Goal: Complete application form: Complete application form

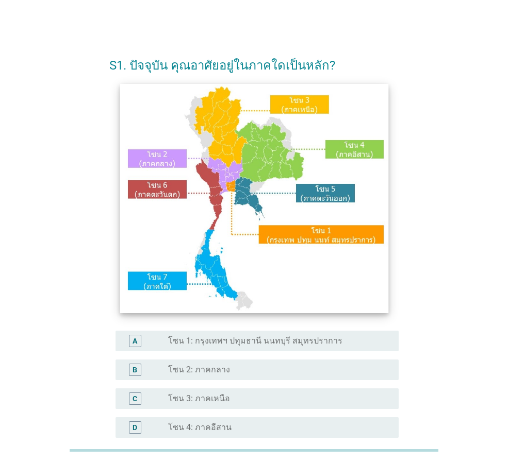
click at [295, 259] on img at bounding box center [254, 198] width 268 height 229
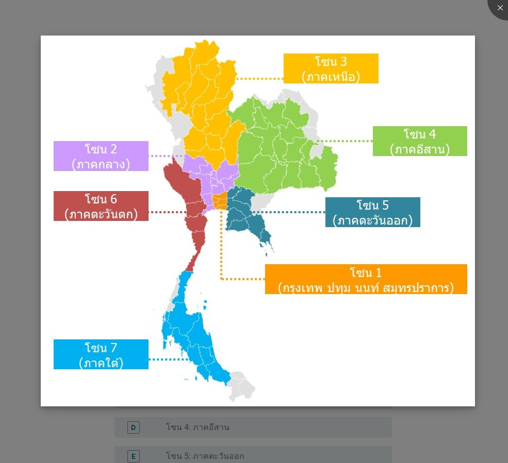
click at [351, 210] on img at bounding box center [258, 221] width 434 height 371
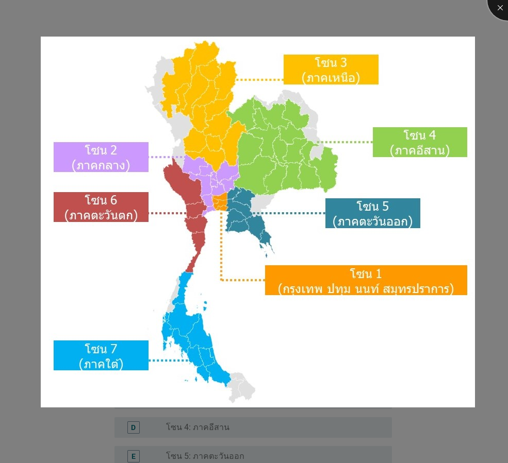
click at [497, 11] on div at bounding box center [507, -1] width 41 height 41
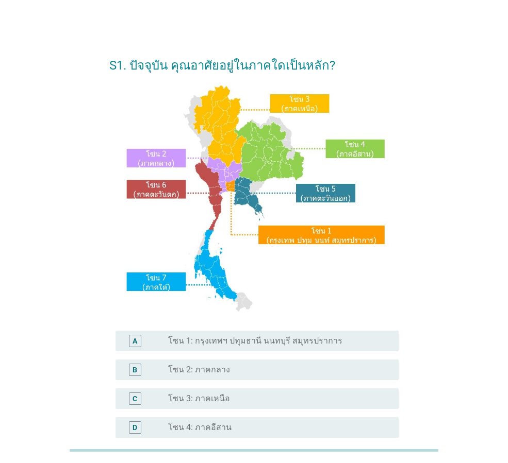
scroll to position [194, 0]
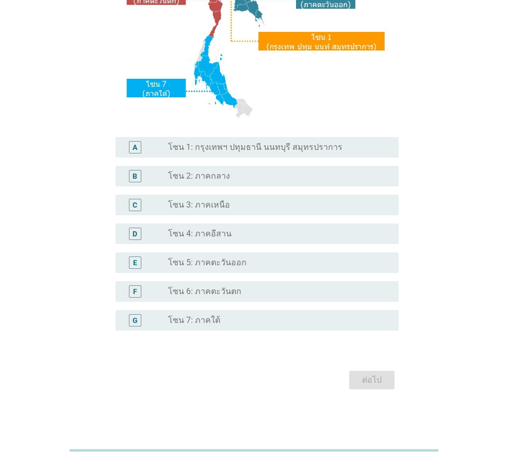
click at [133, 253] on div "E radio_button_unchecked โซน 5: ภาคตะวันออก" at bounding box center [256, 263] width 283 height 21
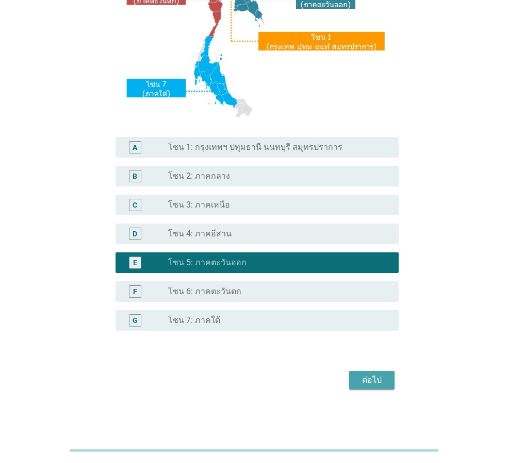
click at [377, 386] on div "ต่อไป" at bounding box center [371, 380] width 29 height 12
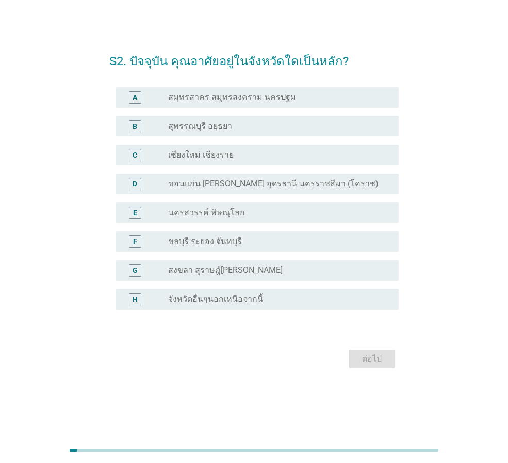
scroll to position [0, 0]
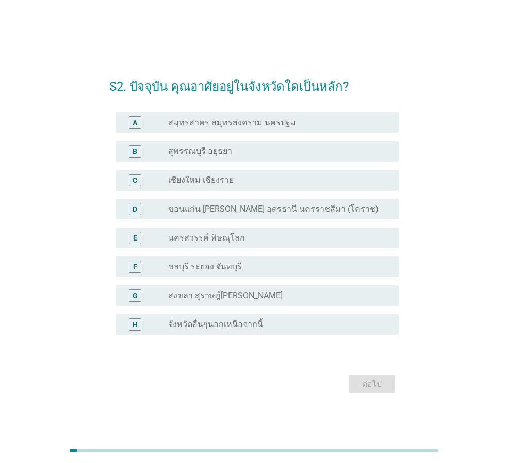
click at [243, 273] on div "F radio_button_unchecked ชลบุรี ระยอง จันทบุรี" at bounding box center [256, 267] width 283 height 21
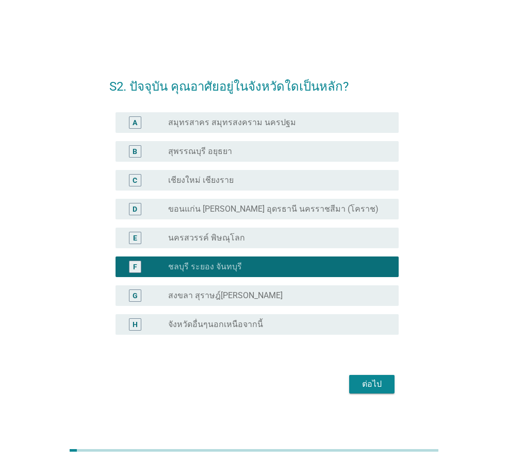
click at [361, 393] on button "ต่อไป" at bounding box center [371, 384] width 45 height 19
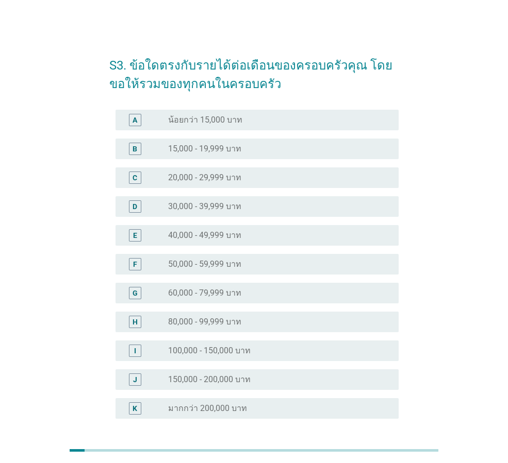
click at [281, 195] on div "D radio_button_unchecked 30,000 - 39,999 บาท" at bounding box center [253, 206] width 289 height 29
click at [283, 203] on div "radio_button_unchecked 30,000 - 39,999 บาท" at bounding box center [275, 207] width 214 height 10
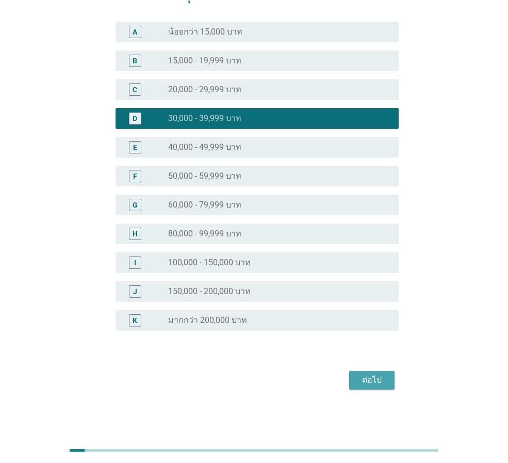
click at [376, 377] on div "ต่อไป" at bounding box center [371, 380] width 29 height 12
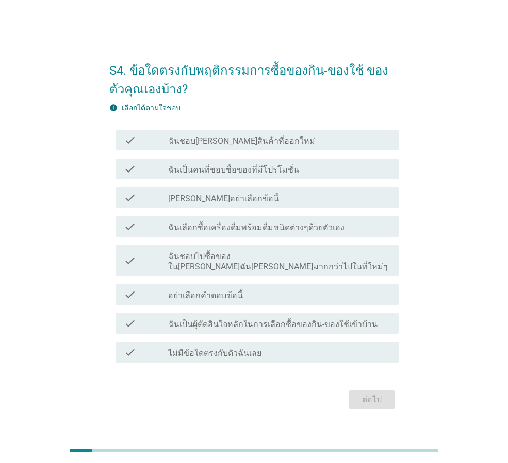
scroll to position [25, 0]
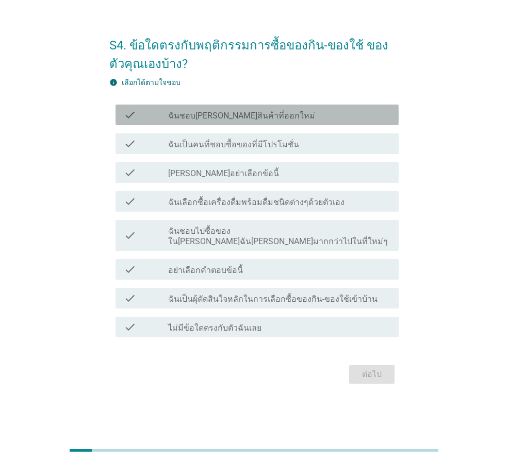
click at [258, 121] on label "ฉันชอบ[PERSON_NAME]สินค้าที่ออกใหม่" at bounding box center [241, 116] width 147 height 10
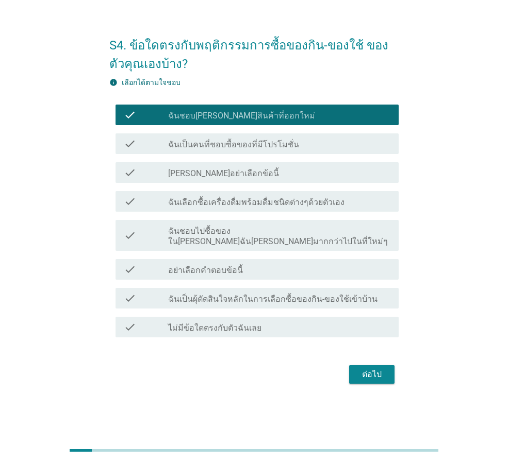
click at [263, 150] on label "ฉันเป็นคนที่ชอบซื้อของที่มีโปรโมชั่น" at bounding box center [233, 145] width 131 height 10
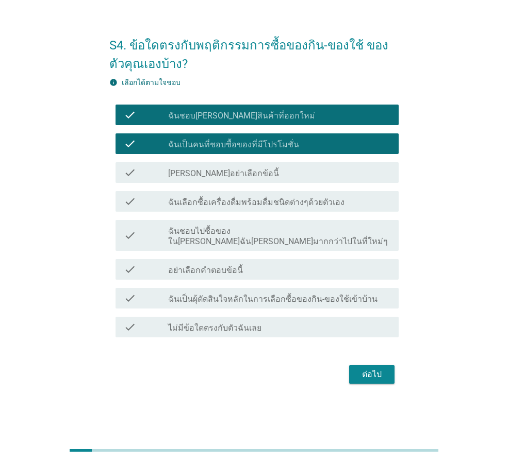
click at [260, 206] on label "ฉันเลือกซื้อเครื่องดื่มพร้อมดื่มชนิดต่างๆด้วยตัวเอง" at bounding box center [256, 202] width 176 height 10
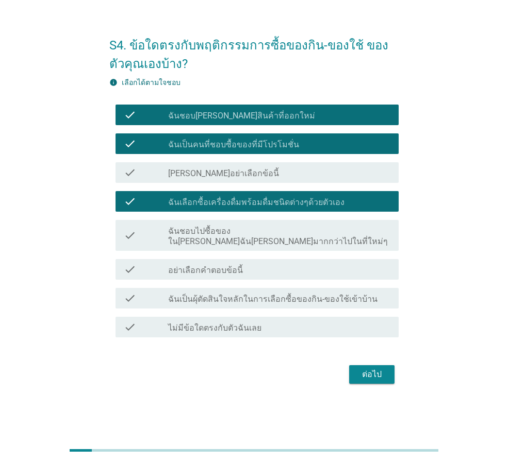
click at [240, 229] on div "check check_box_outline_blank ฉันชอบไปซื้อของใน[PERSON_NAME]ฉัน[PERSON_NAME]มาก…" at bounding box center [256, 235] width 283 height 31
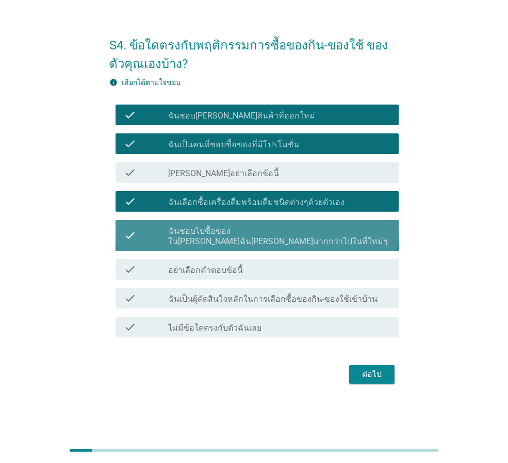
click at [311, 239] on label "ฉันชอบไปซื้อของใน[PERSON_NAME]ฉัน[PERSON_NAME]มากกว่าไปในที่ใหม่ๆ" at bounding box center [279, 236] width 222 height 21
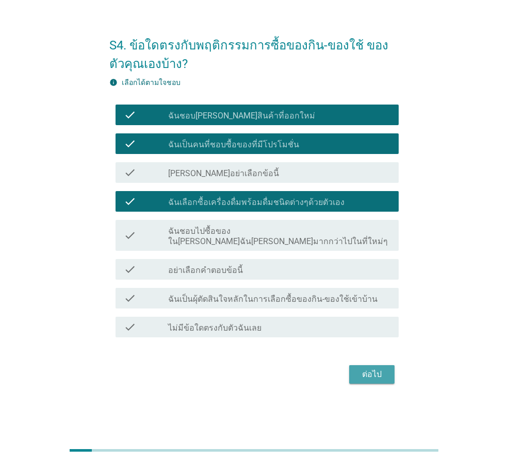
click at [357, 369] on div "ต่อไป" at bounding box center [371, 375] width 29 height 12
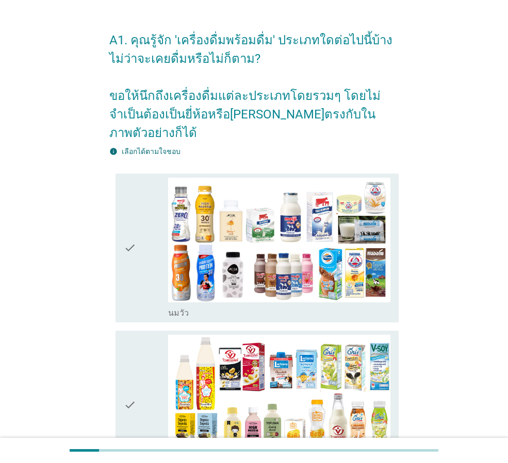
scroll to position [0, 0]
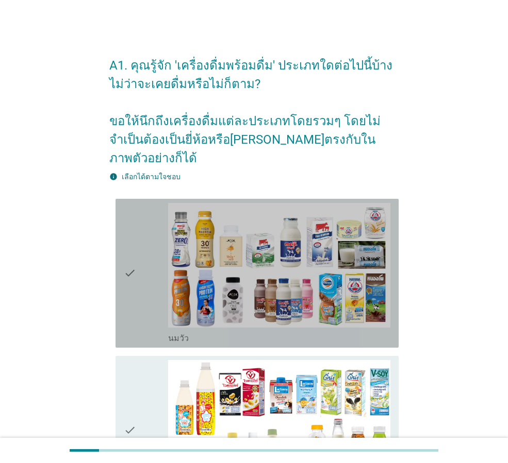
click at [142, 291] on div "check" at bounding box center [146, 273] width 44 height 141
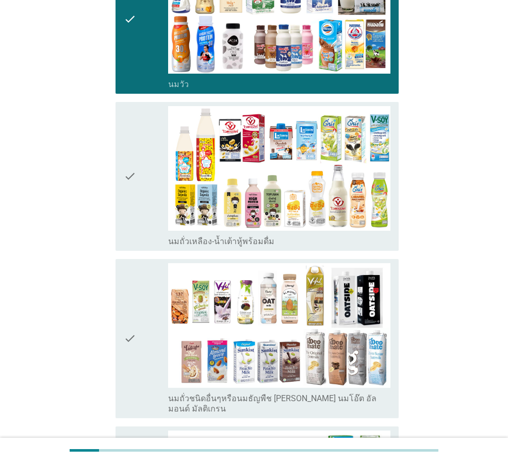
scroll to position [344, 0]
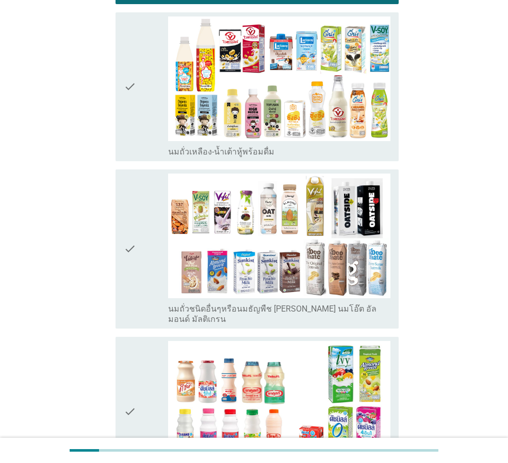
click at [137, 84] on div "check" at bounding box center [146, 86] width 44 height 141
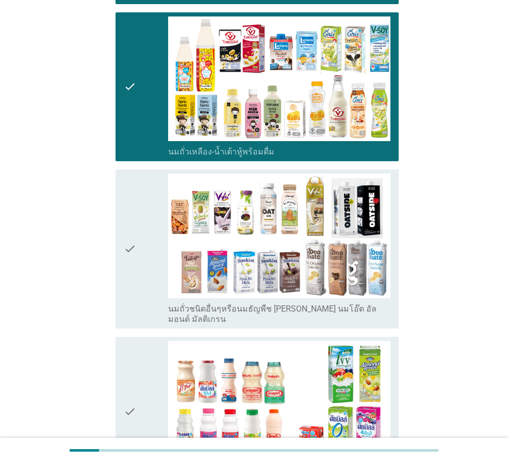
click at [129, 210] on icon "check" at bounding box center [130, 249] width 12 height 151
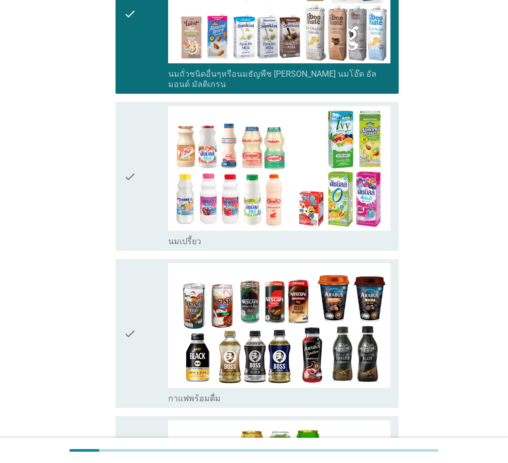
scroll to position [687, 0]
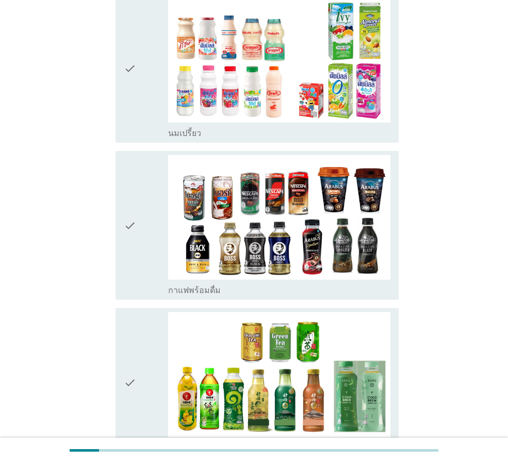
click at [137, 86] on div "check" at bounding box center [146, 68] width 44 height 141
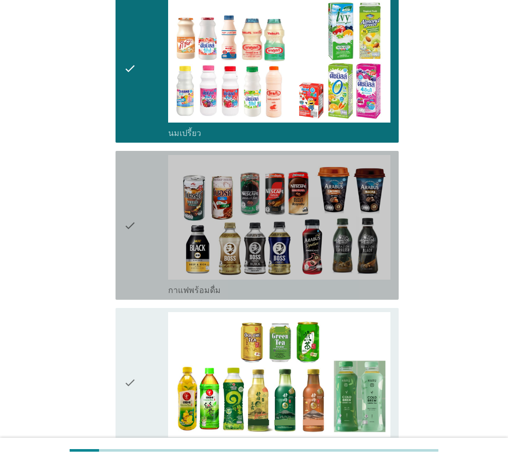
click at [130, 188] on icon "check" at bounding box center [130, 225] width 12 height 141
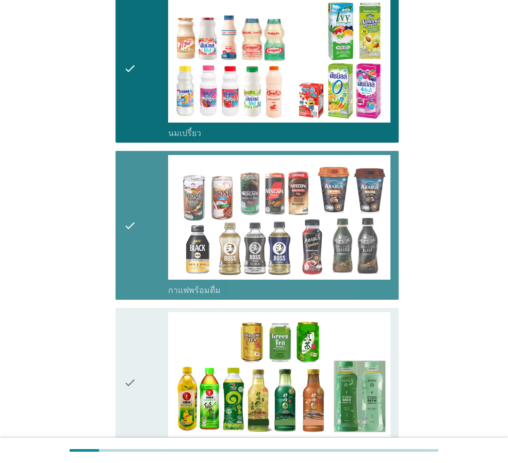
click at [130, 189] on icon "check" at bounding box center [130, 225] width 12 height 141
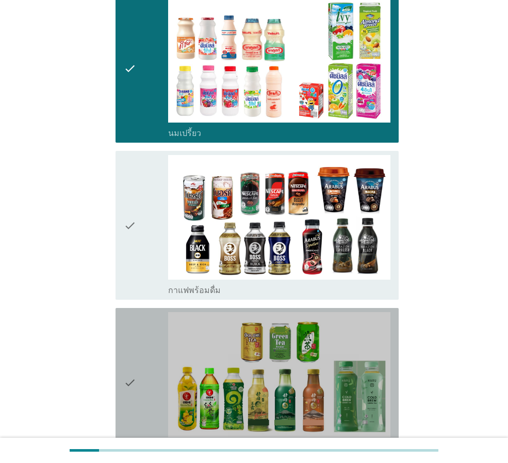
click at [139, 337] on div "check" at bounding box center [146, 382] width 44 height 141
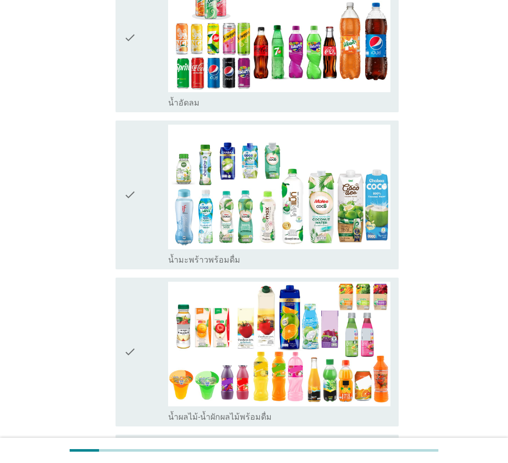
scroll to position [1203, 0]
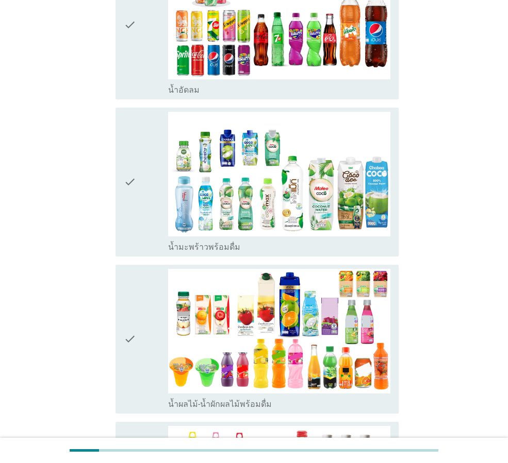
click at [135, 18] on icon "check" at bounding box center [130, 25] width 12 height 141
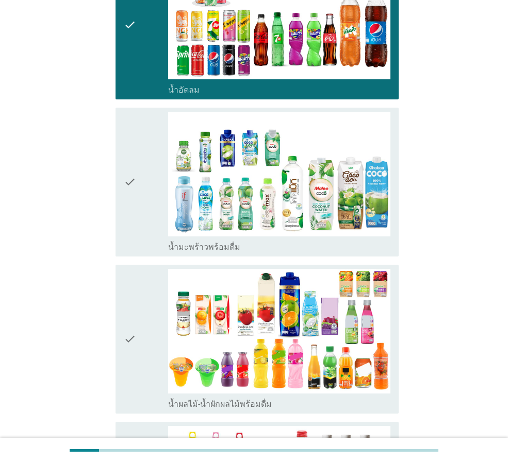
click at [122, 145] on div "check check_box_outline_blank น้ำมะพร้าวพร้อมดื่ม" at bounding box center [256, 182] width 283 height 149
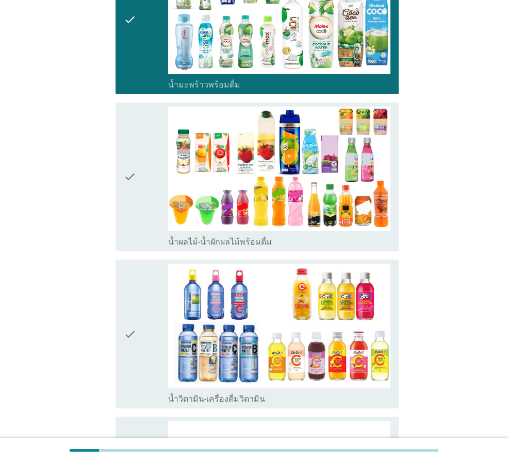
scroll to position [1375, 0]
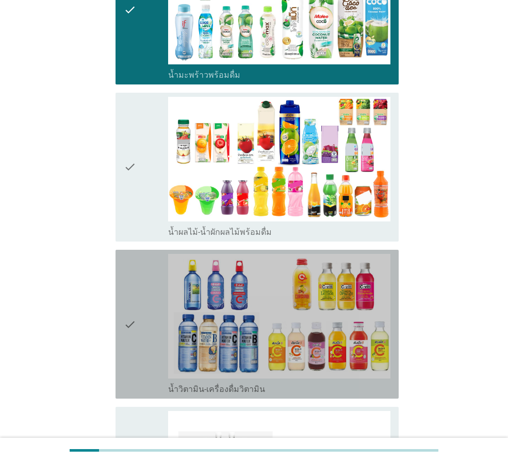
click at [137, 266] on div "check" at bounding box center [146, 324] width 44 height 141
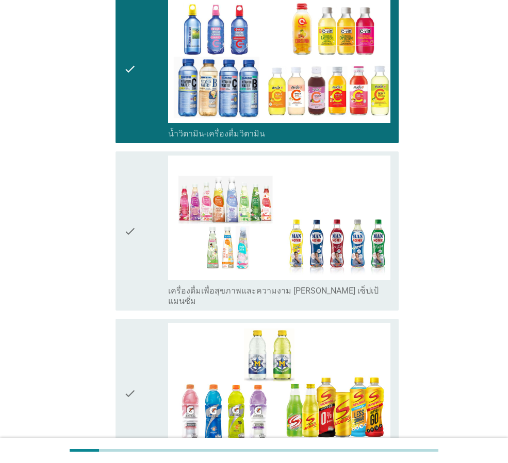
scroll to position [1718, 0]
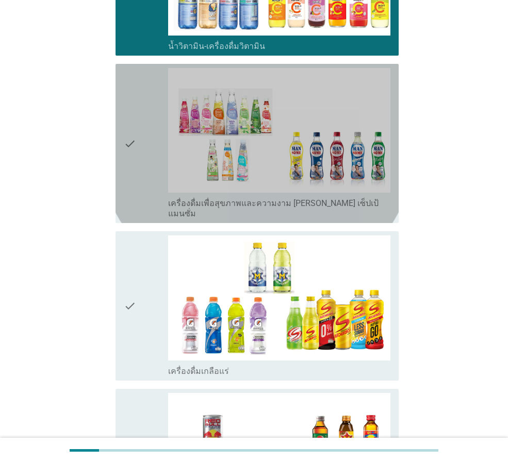
click at [118, 115] on div "check check_box_outline_blank เครื่องดื่มเพื่อสุขภาพและความงาม [PERSON_NAME] เซ…" at bounding box center [256, 143] width 283 height 159
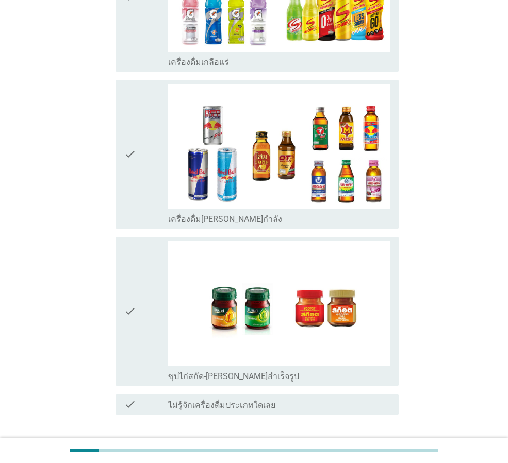
scroll to position [2060, 0]
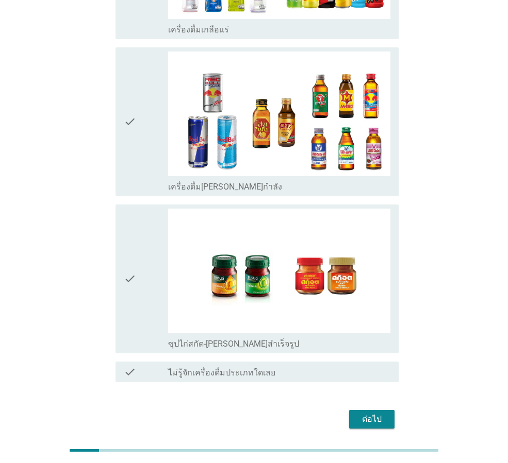
click at [377, 413] on div "ต่อไป" at bounding box center [371, 419] width 29 height 12
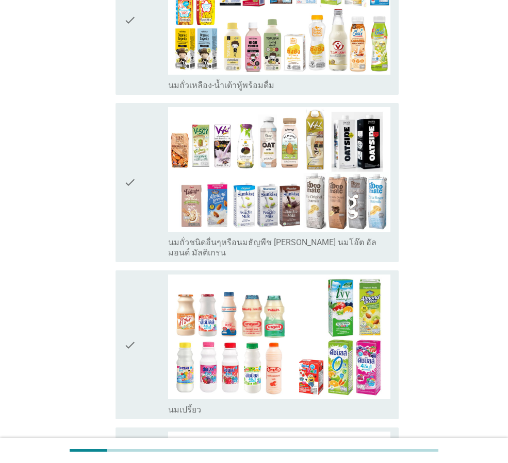
scroll to position [344, 0]
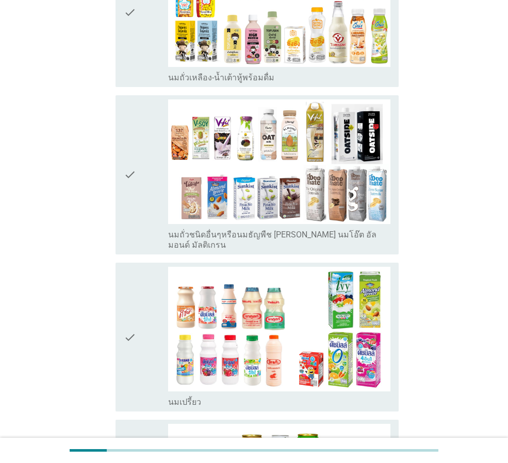
click at [138, 292] on div "check" at bounding box center [146, 337] width 44 height 141
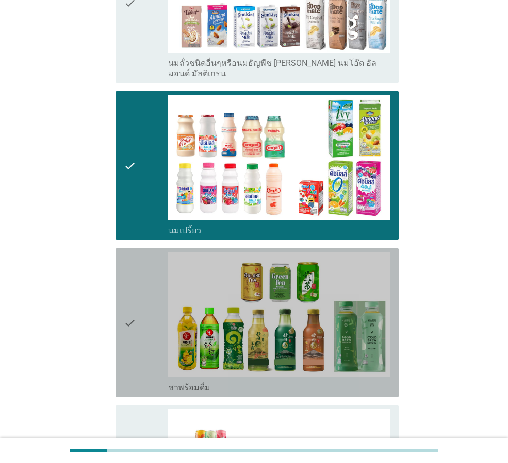
click at [140, 292] on div "check" at bounding box center [146, 323] width 44 height 141
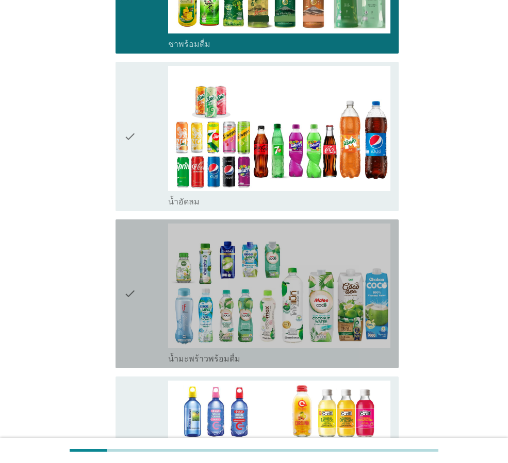
click at [140, 292] on div "check" at bounding box center [146, 294] width 44 height 141
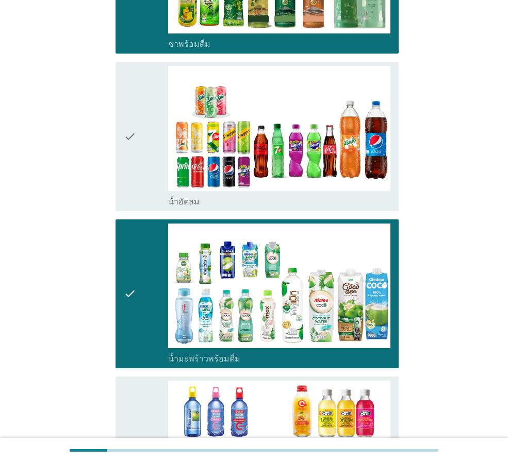
scroll to position [1199, 0]
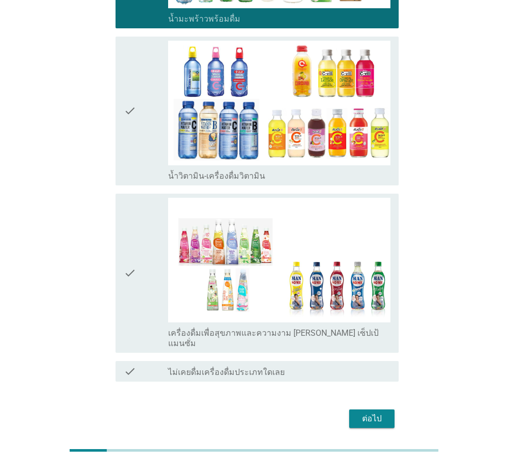
click at [121, 99] on div "check check_box_outline_blank น้ำวิตามิน-เครื่องดื่มวิตามิน" at bounding box center [256, 111] width 283 height 149
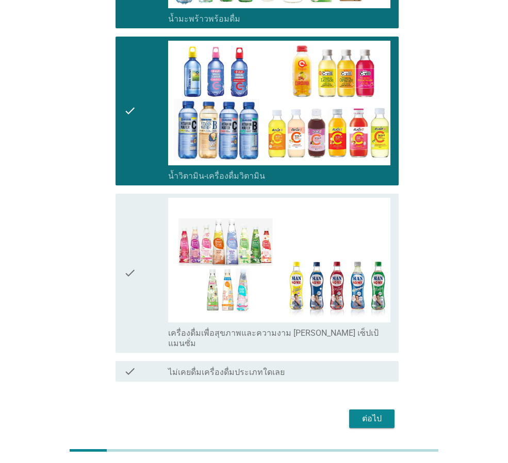
click at [139, 252] on div "check" at bounding box center [146, 273] width 44 height 151
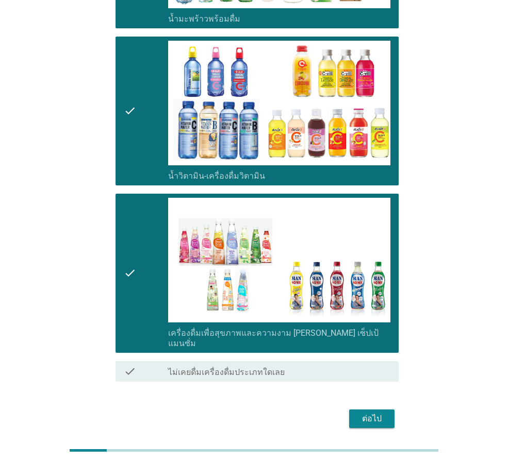
click at [372, 413] on div "ต่อไป" at bounding box center [371, 419] width 29 height 12
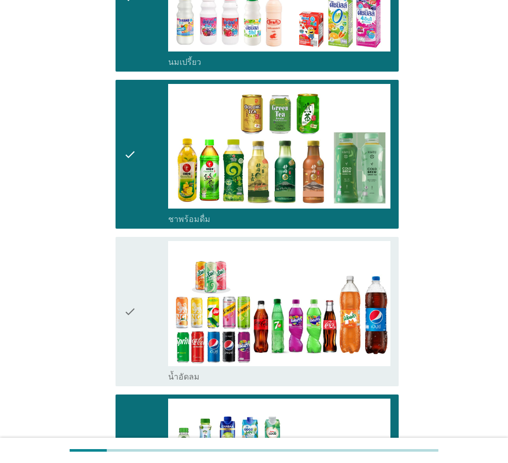
scroll to position [0, 0]
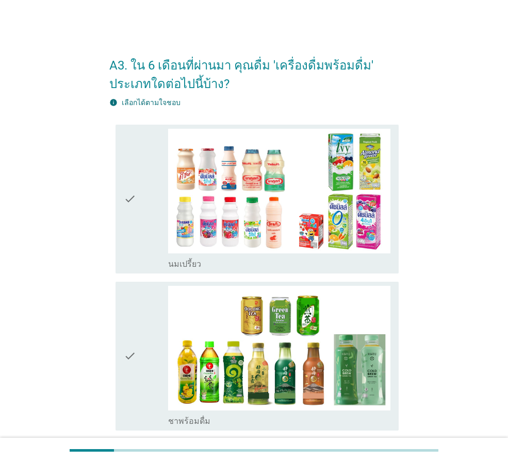
click at [139, 203] on div "check" at bounding box center [146, 199] width 44 height 141
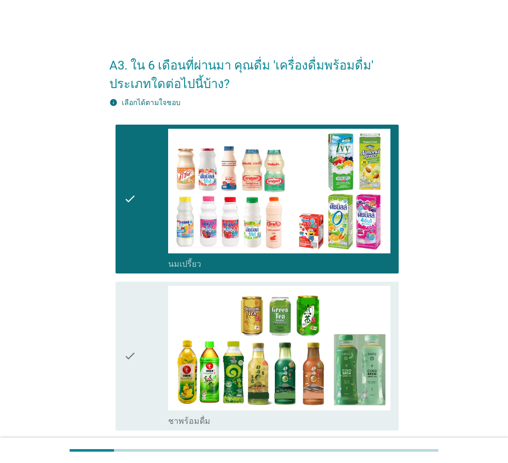
scroll to position [344, 0]
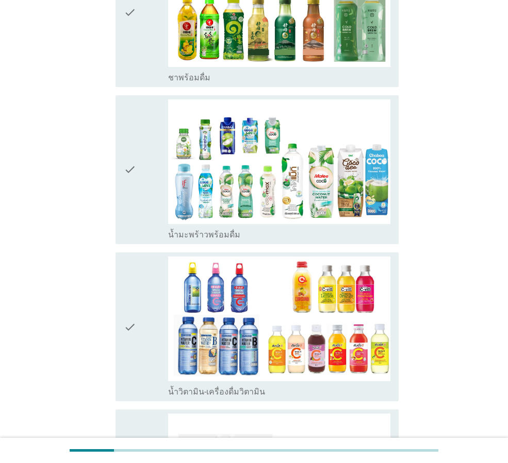
click at [134, 305] on icon "check" at bounding box center [130, 327] width 12 height 141
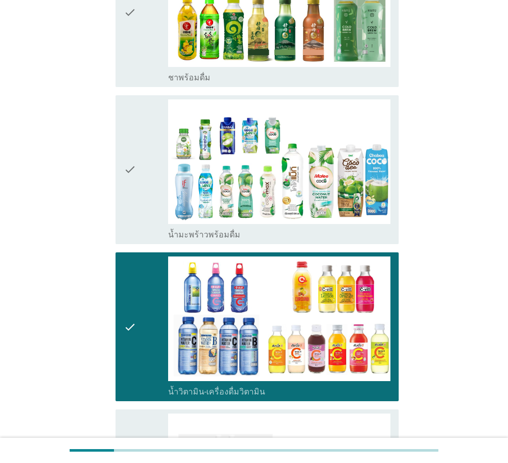
click at [126, 166] on icon "check" at bounding box center [130, 169] width 12 height 141
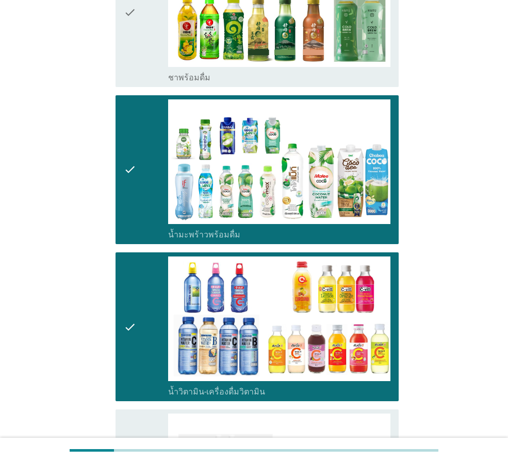
scroll to position [589, 0]
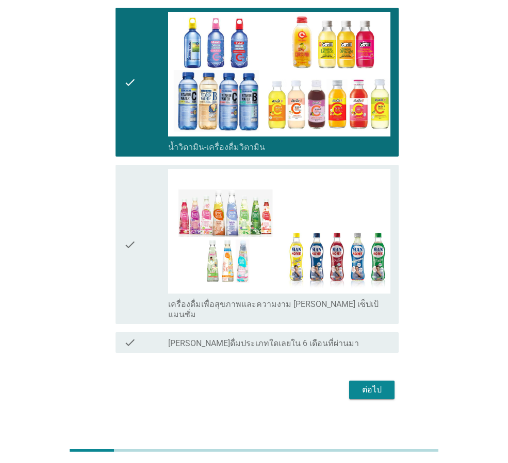
click at [380, 384] on div "ต่อไป" at bounding box center [371, 390] width 29 height 12
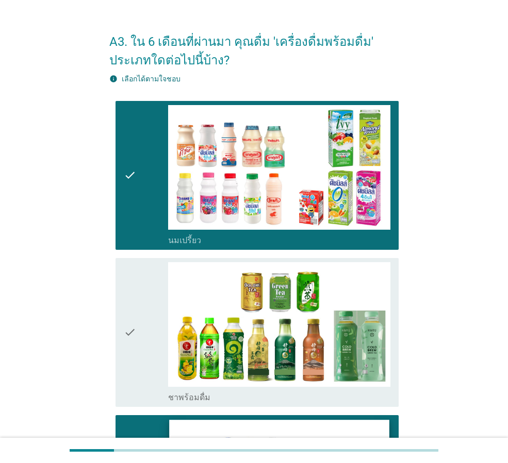
scroll to position [0, 0]
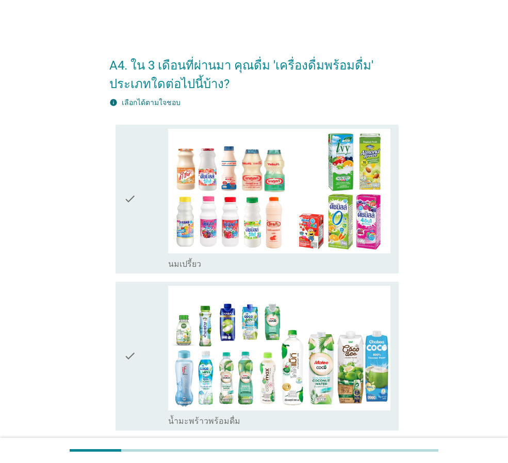
click at [144, 189] on div "check" at bounding box center [146, 199] width 44 height 141
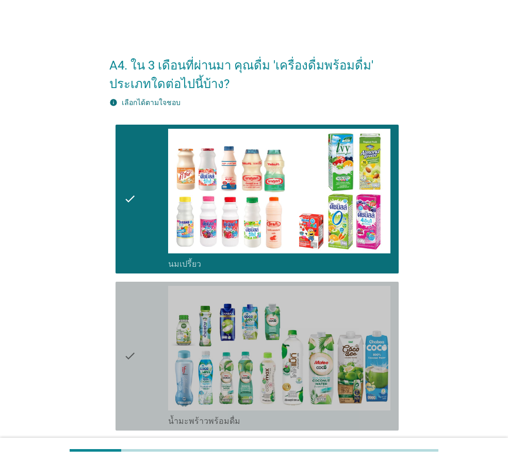
click at [145, 302] on div "check" at bounding box center [146, 356] width 44 height 141
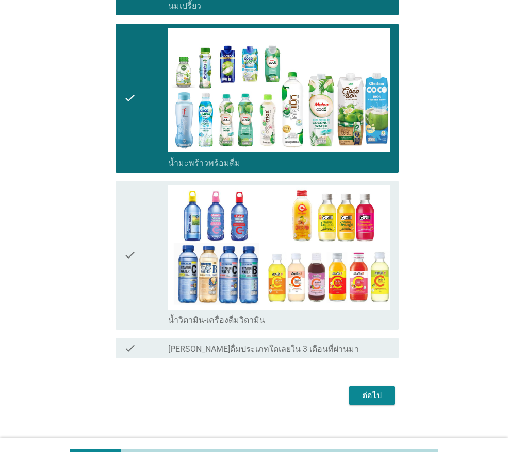
scroll to position [274, 0]
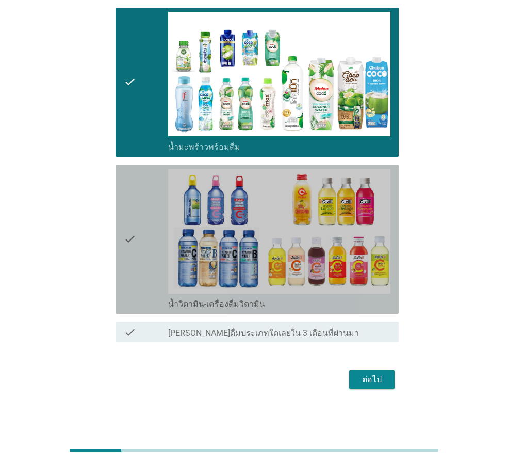
click at [135, 280] on icon "check" at bounding box center [130, 239] width 12 height 141
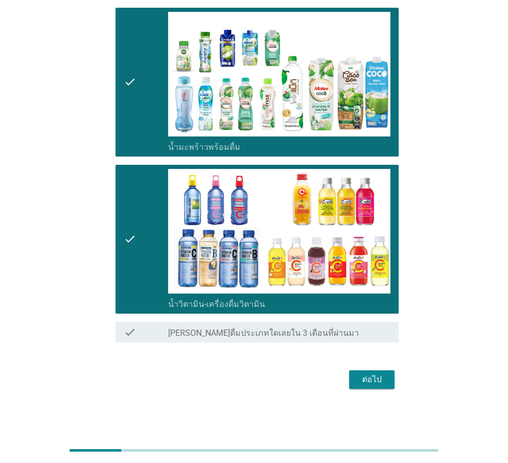
click at [357, 370] on div "ต่อไป" at bounding box center [253, 380] width 289 height 25
click at [360, 375] on div "ต่อไป" at bounding box center [371, 380] width 29 height 12
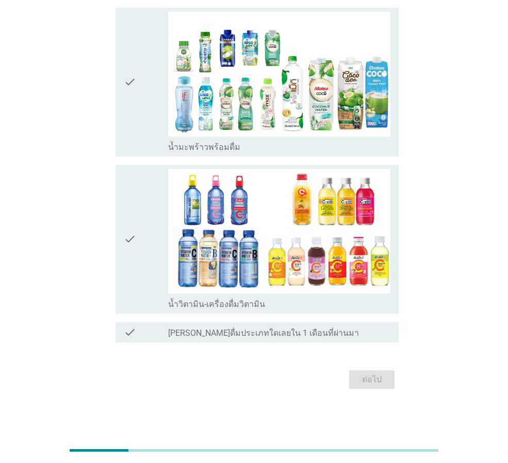
scroll to position [103, 0]
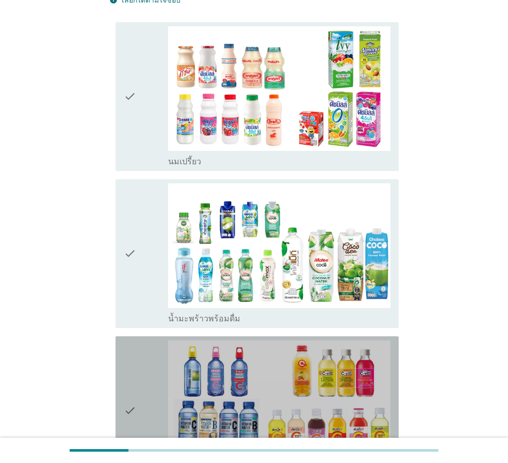
click at [136, 337] on div "check check_box น้ำวิตามิน-เครื่องดื่มวิตามิน" at bounding box center [256, 411] width 283 height 149
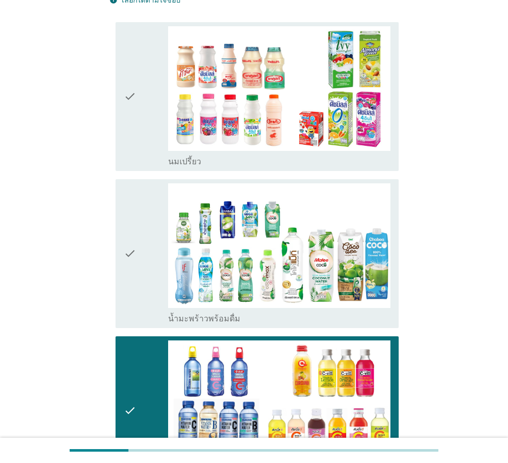
scroll to position [0, 0]
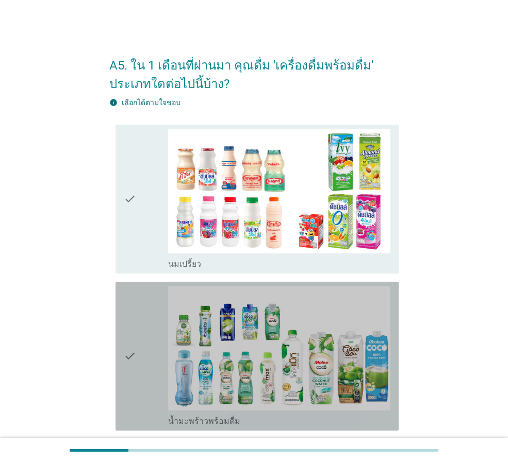
click at [129, 307] on icon "check" at bounding box center [130, 356] width 12 height 141
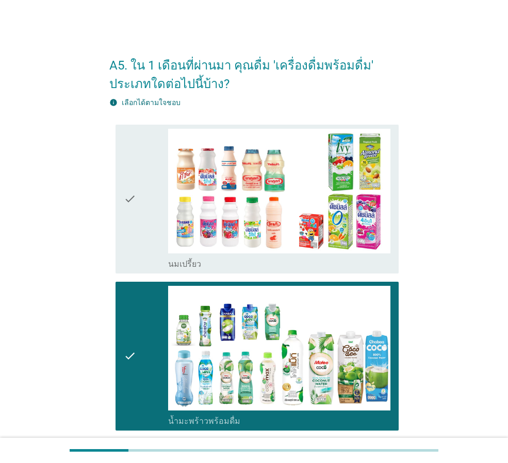
click at [127, 206] on icon "check" at bounding box center [130, 199] width 12 height 141
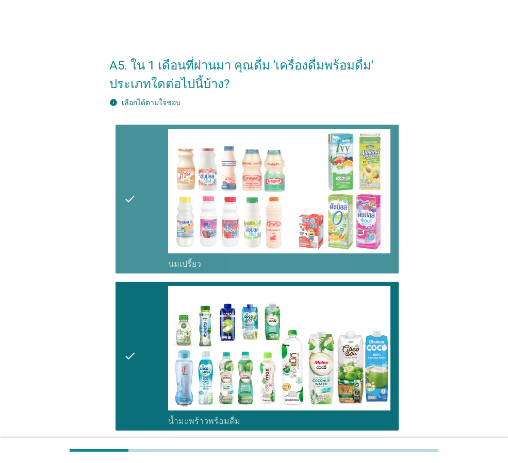
scroll to position [274, 0]
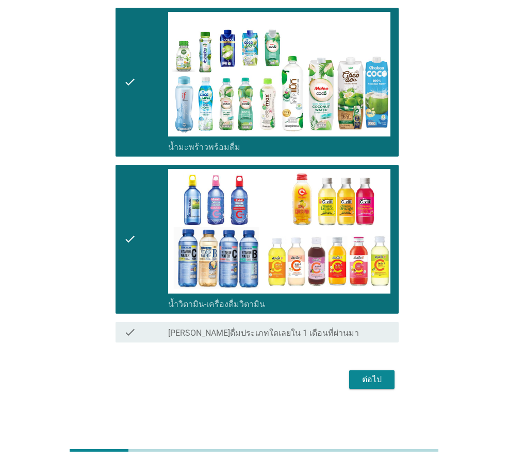
click at [369, 376] on div "ต่อไป" at bounding box center [371, 380] width 29 height 12
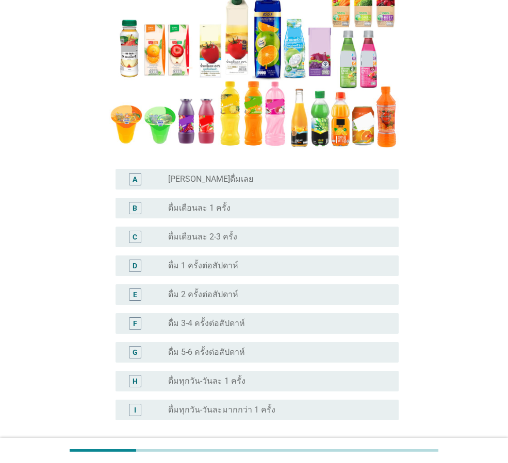
scroll to position [172, 0]
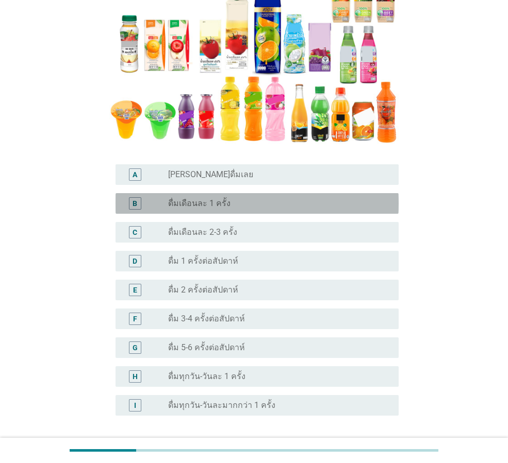
click at [260, 208] on div "radio_button_unchecked ดื่มเดือนละ 1 ครั้ง" at bounding box center [275, 203] width 214 height 10
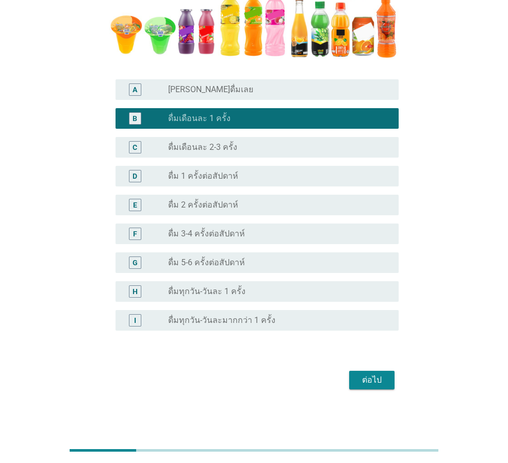
click at [368, 378] on div "ต่อไป" at bounding box center [371, 380] width 29 height 12
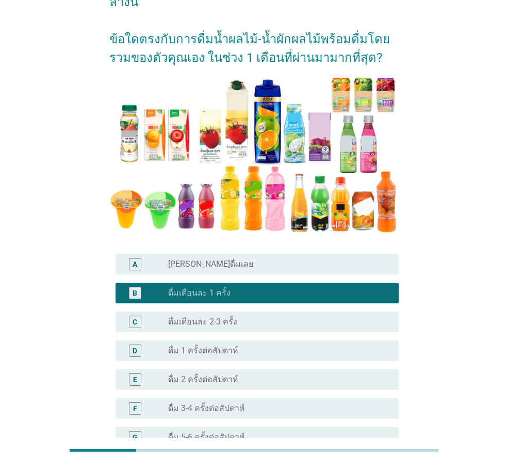
scroll to position [0, 0]
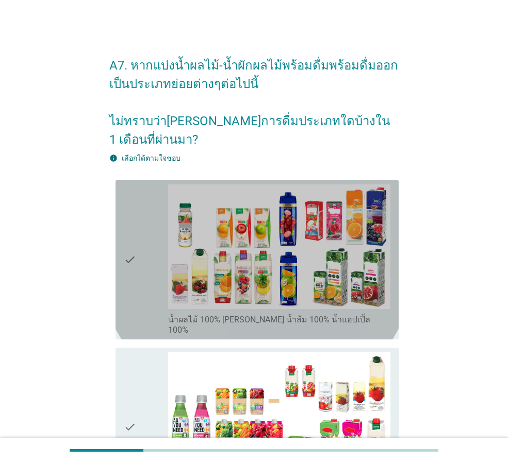
click at [122, 238] on div "check check_box_outline_blank น้ำผลไม้ 100% [PERSON_NAME] น้ำส้ม 100% น้ำแอปเปิ…" at bounding box center [256, 259] width 283 height 159
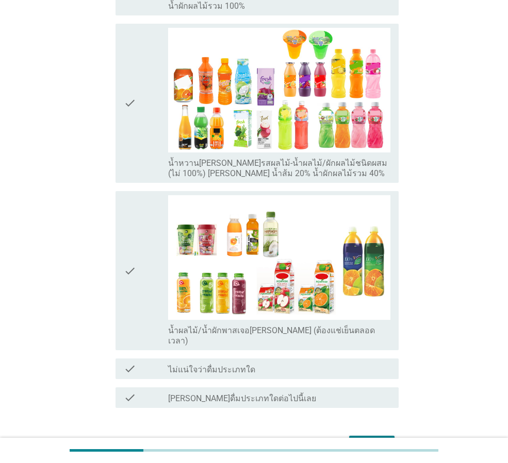
scroll to position [518, 0]
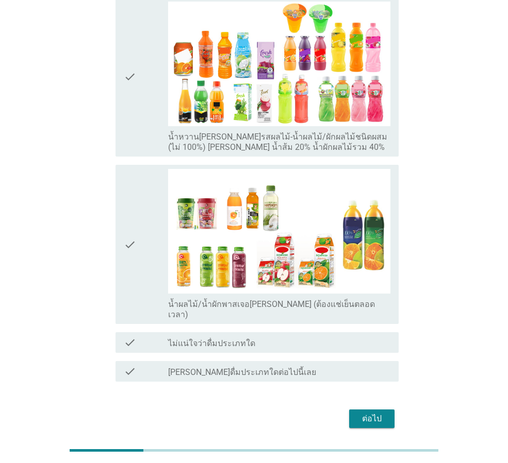
click at [369, 413] on div "ต่อไป" at bounding box center [371, 419] width 29 height 12
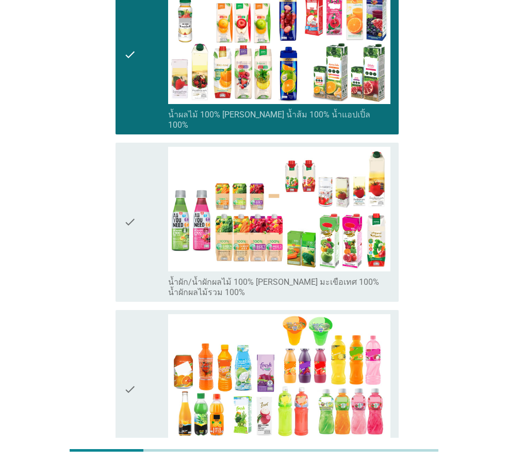
scroll to position [0, 0]
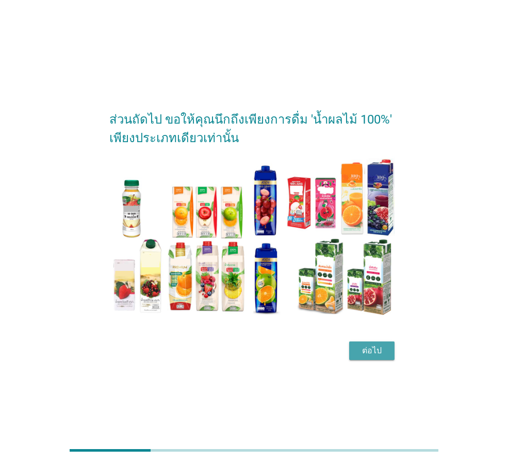
click at [357, 349] on div "ต่อไป" at bounding box center [371, 351] width 29 height 12
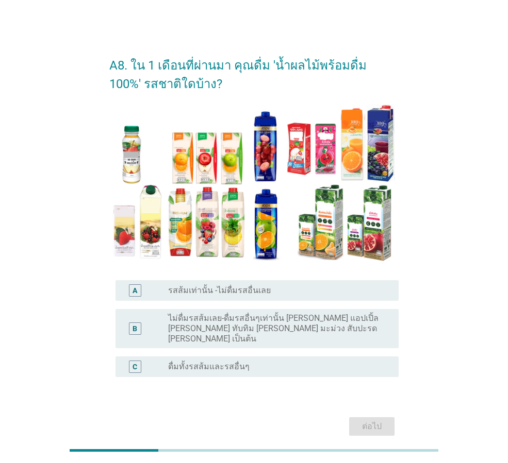
click at [314, 362] on div "radio_button_unchecked ดื่มทั้งรสส้มและรสอื่นๆ" at bounding box center [275, 367] width 214 height 10
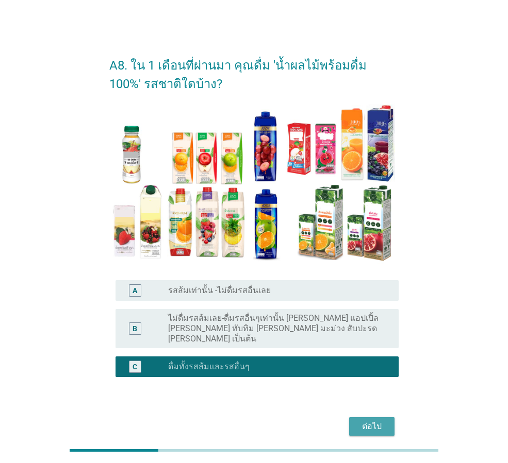
click at [381, 421] on div "ต่อไป" at bounding box center [371, 427] width 29 height 12
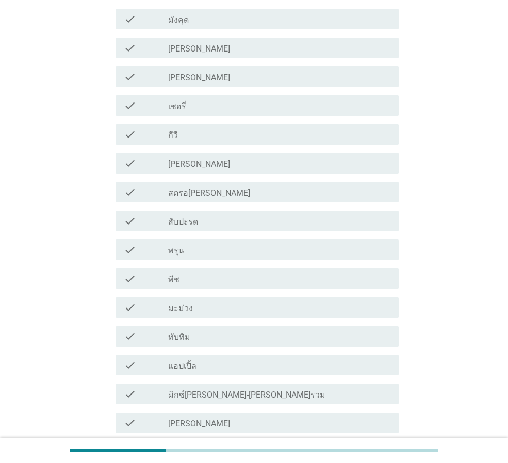
scroll to position [344, 0]
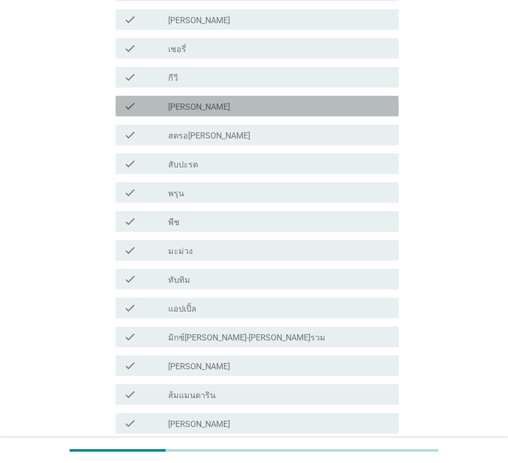
click at [266, 114] on div "check check_box_outline_blank [PERSON_NAME]" at bounding box center [256, 106] width 283 height 21
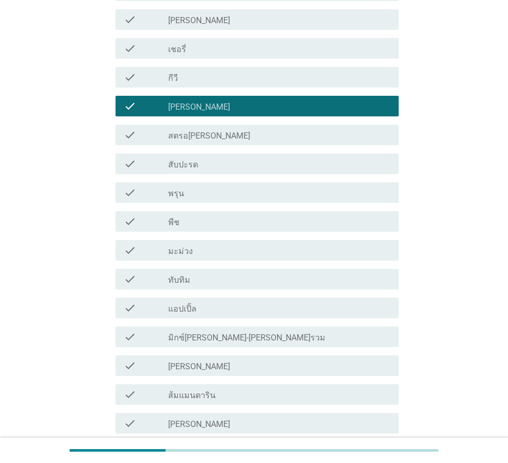
click at [272, 135] on div "check_box_outline_blank สตรอ[PERSON_NAME]" at bounding box center [279, 135] width 222 height 12
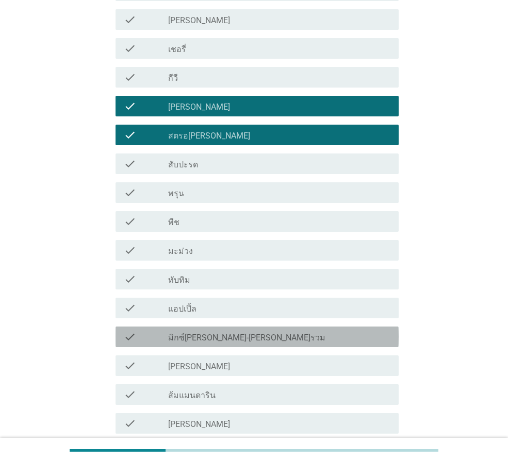
click at [259, 344] on div "check check_box_outline_blank มิกซ์[PERSON_NAME]-[PERSON_NAME]รวม" at bounding box center [256, 337] width 283 height 21
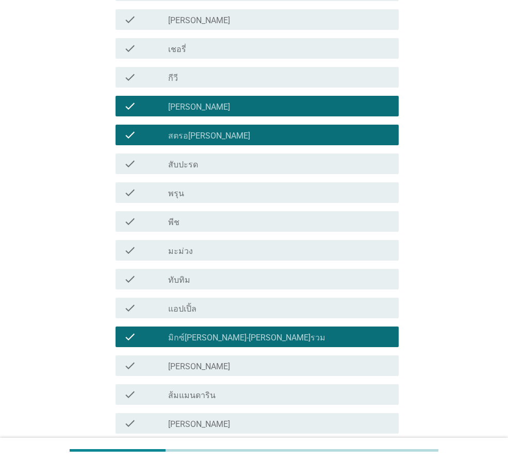
scroll to position [637, 0]
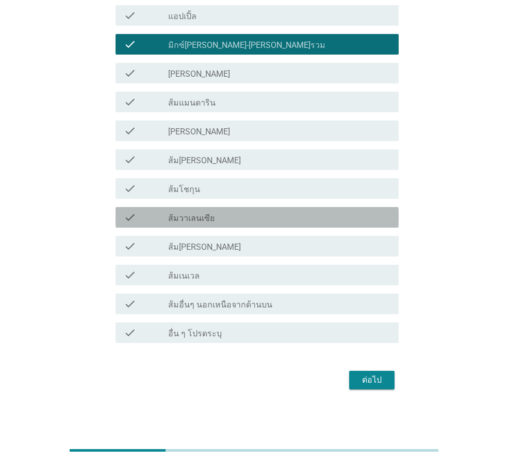
click at [253, 212] on div "check_box_outline_blank ส้มวาเลนเซีย" at bounding box center [279, 217] width 222 height 12
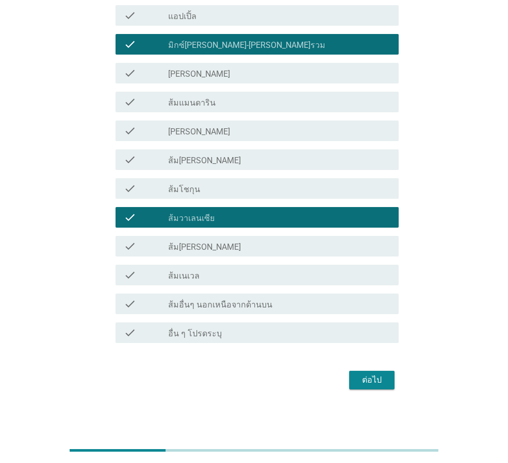
click at [260, 165] on div "check_box_outline_blank ส้ม[PERSON_NAME]" at bounding box center [279, 160] width 222 height 12
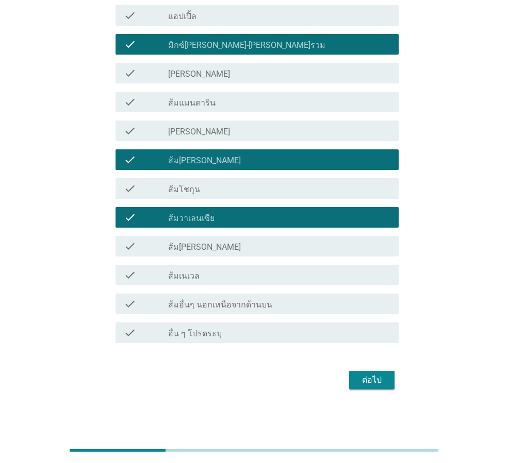
click at [271, 130] on div "check_box_outline_blank [PERSON_NAME]" at bounding box center [279, 131] width 222 height 12
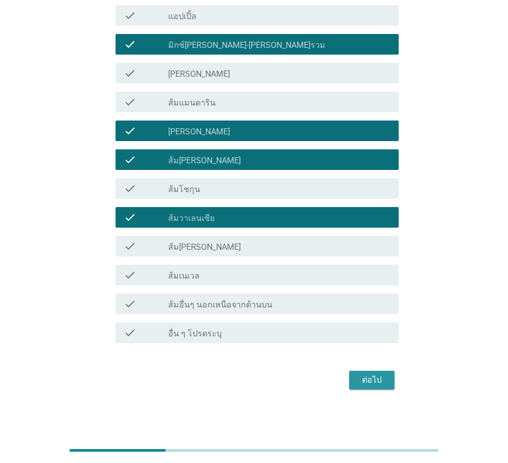
click at [386, 383] on button "ต่อไป" at bounding box center [371, 380] width 45 height 19
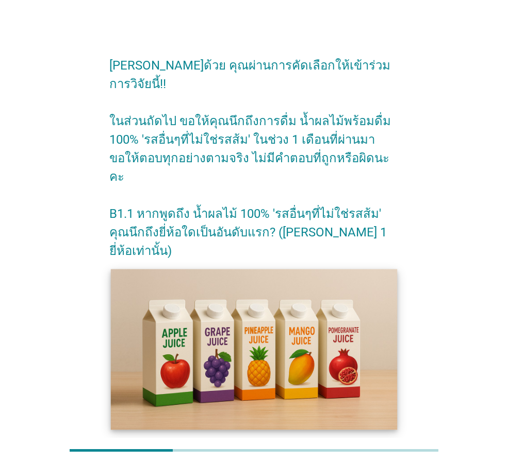
scroll to position [140, 0]
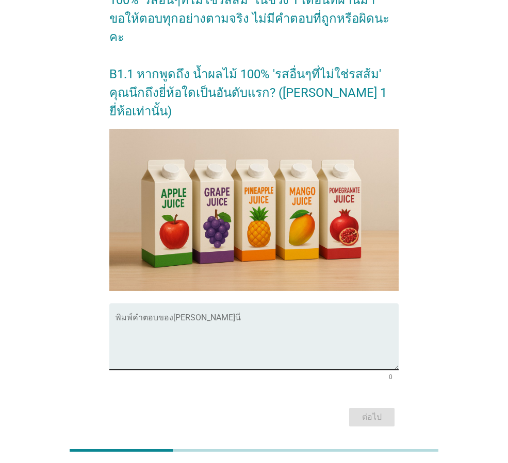
click at [189, 316] on textarea "พิมพ์คำตอบของคุณ ที่นี่" at bounding box center [256, 343] width 283 height 54
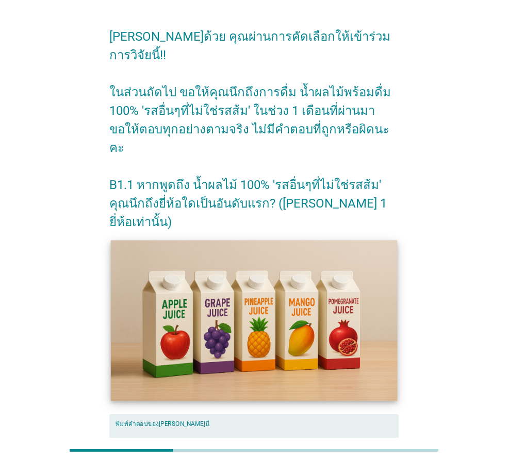
scroll to position [0, 0]
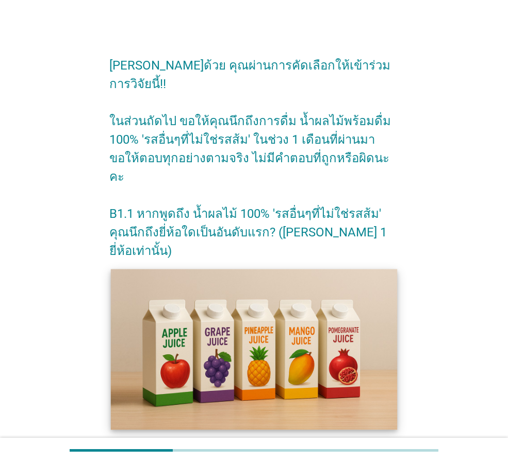
type textarea ","
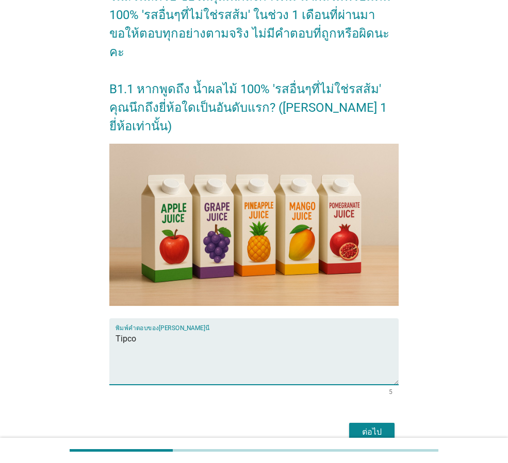
scroll to position [140, 0]
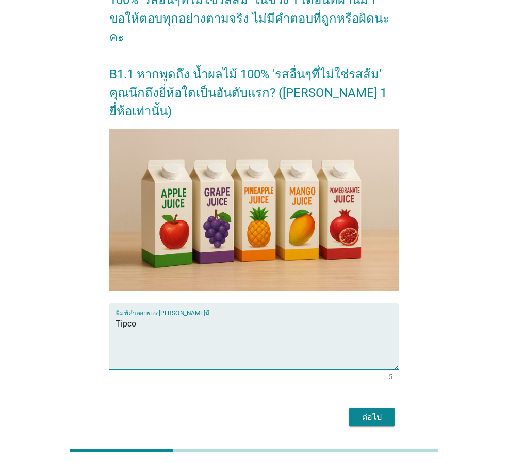
type textarea "Tipco"
click at [368, 411] on div "ต่อไป" at bounding box center [371, 417] width 29 height 12
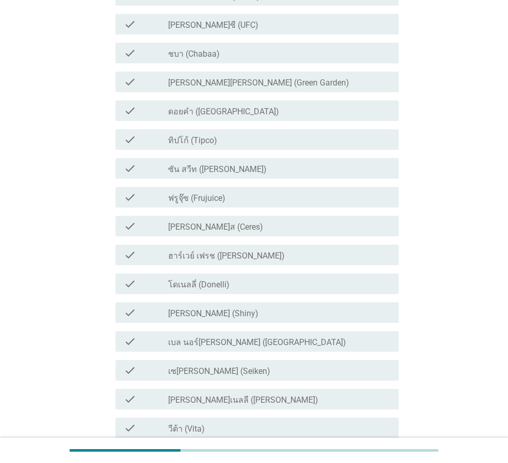
scroll to position [0, 0]
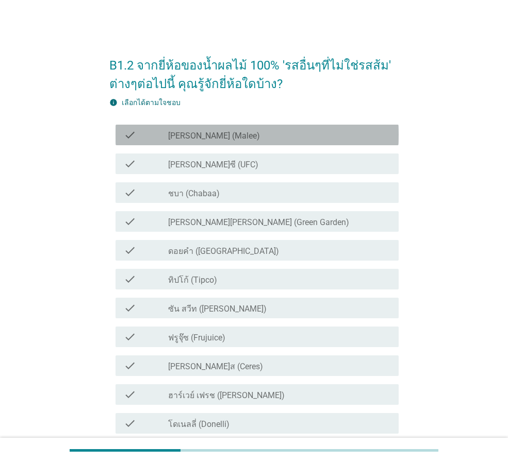
click at [295, 129] on div "check_box_outline_blank [PERSON_NAME] (Malee)" at bounding box center [279, 135] width 222 height 12
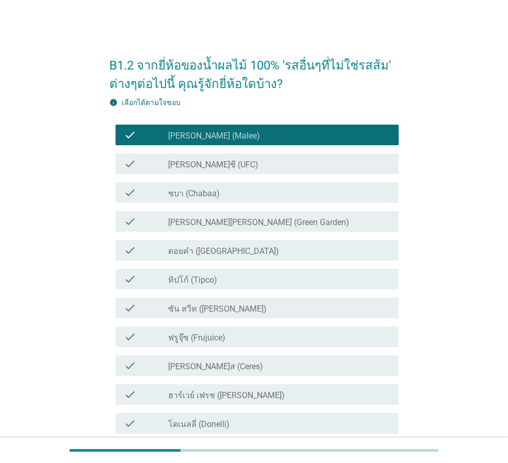
click at [297, 161] on div "check_box_outline_blank [PERSON_NAME]ซี (UFC)" at bounding box center [279, 164] width 222 height 12
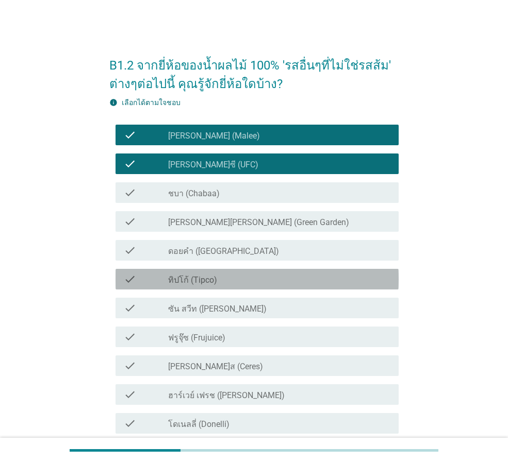
click at [262, 281] on div "check_box_outline_blank ทิปโก้ (Tipco)" at bounding box center [279, 279] width 222 height 12
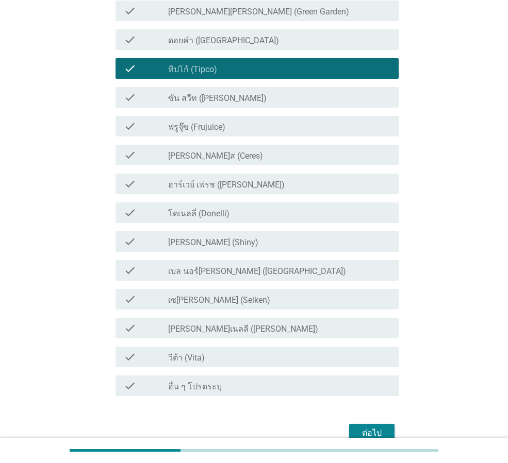
scroll to position [264, 0]
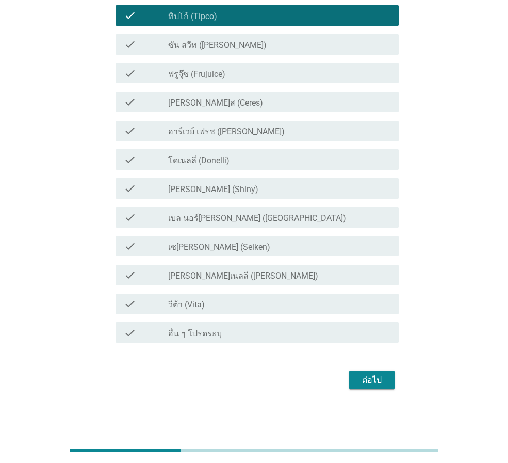
click at [348, 369] on div "ต่อไป" at bounding box center [253, 380] width 289 height 25
click at [363, 385] on div "ต่อไป" at bounding box center [371, 380] width 29 height 12
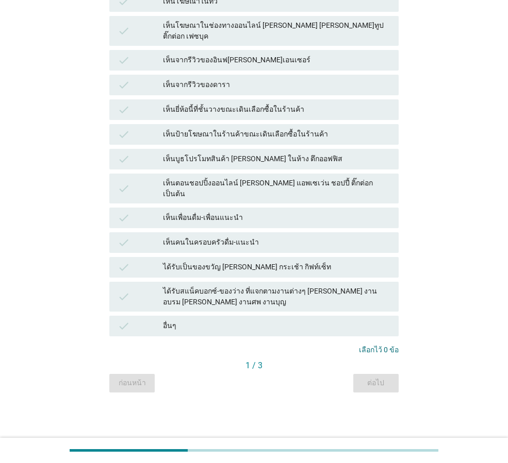
scroll to position [0, 0]
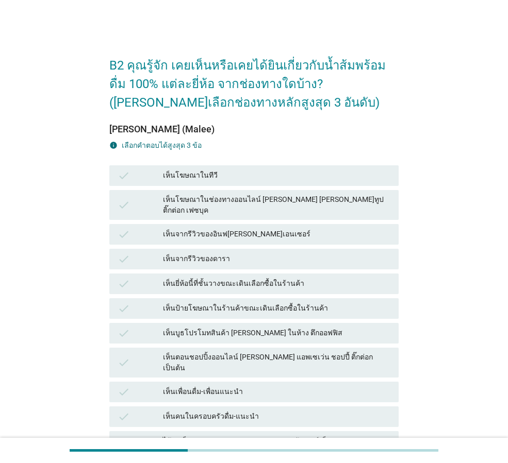
click at [245, 178] on div "เห็นโฆษณาในทีวี" at bounding box center [276, 176] width 227 height 12
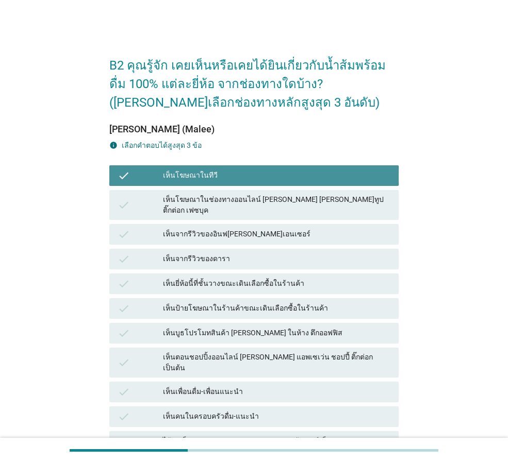
click at [246, 178] on div "เห็นโฆษณาในทีวี" at bounding box center [276, 176] width 227 height 12
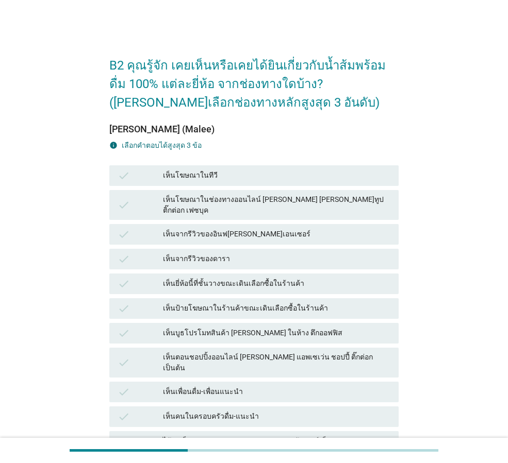
click at [305, 436] on div "ได้รับเป็นของขวัญ [PERSON_NAME] กระเช้า กิฟท์เซ็ท" at bounding box center [276, 442] width 227 height 12
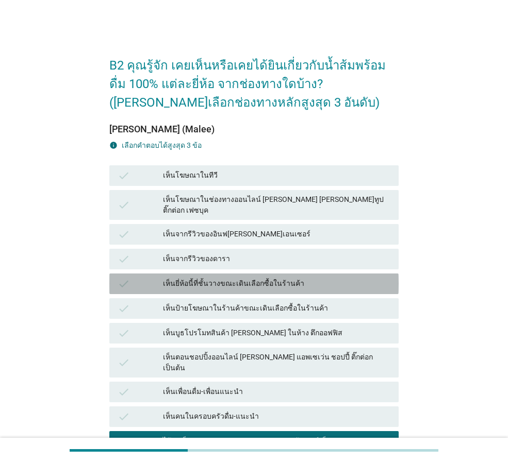
click at [338, 278] on div "เห็นยี่ห้อนี้ที่ชั้นวางขณะเดินเลือกซื้อในร้านค้า" at bounding box center [276, 284] width 227 height 12
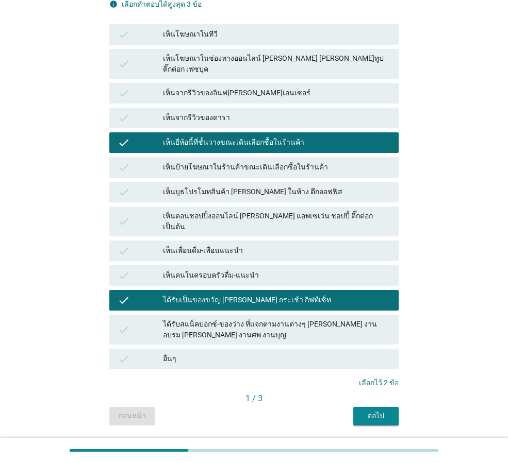
scroll to position [156, 0]
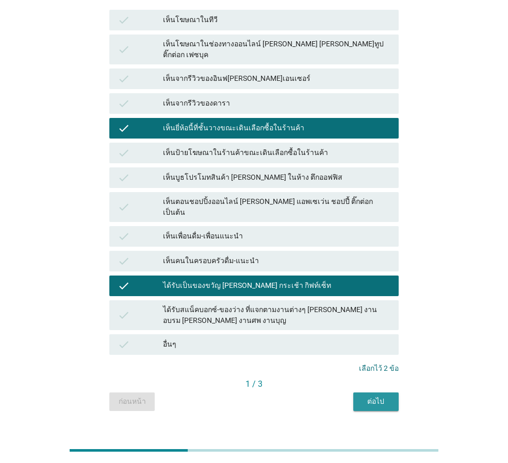
click at [370, 393] on button "ต่อไป" at bounding box center [375, 402] width 45 height 19
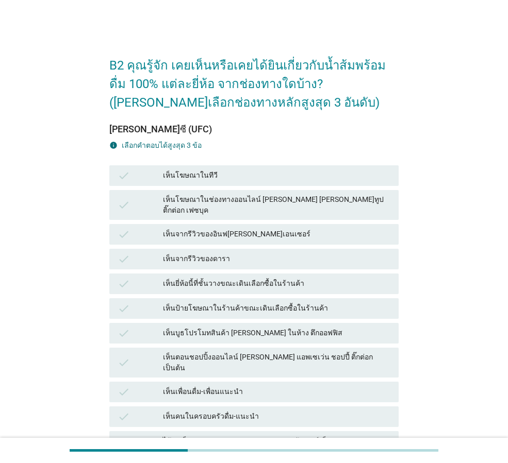
click at [335, 278] on div "เห็นยี่ห้อนี้ที่ชั้นวางขณะเดินเลือกซื้อในร้านค้า" at bounding box center [276, 284] width 227 height 12
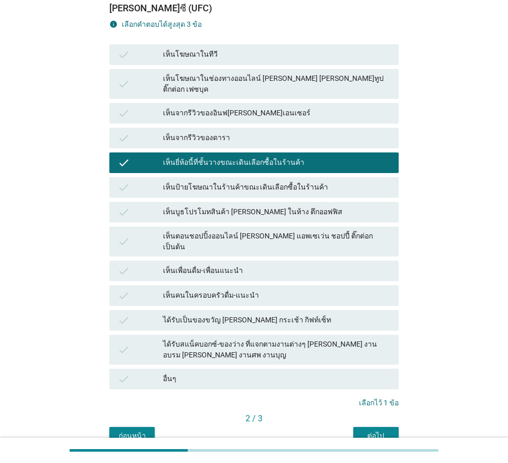
scroll to position [156, 0]
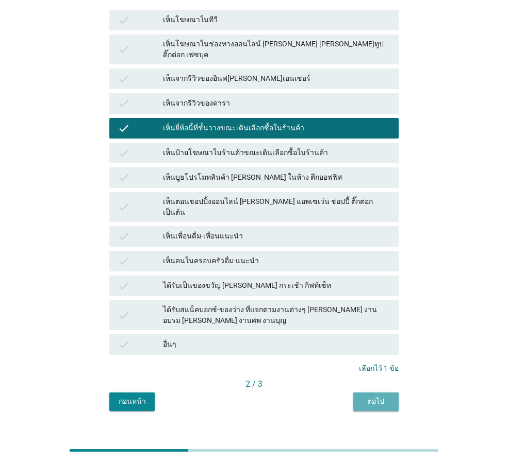
click at [378, 393] on button "ต่อไป" at bounding box center [375, 402] width 45 height 19
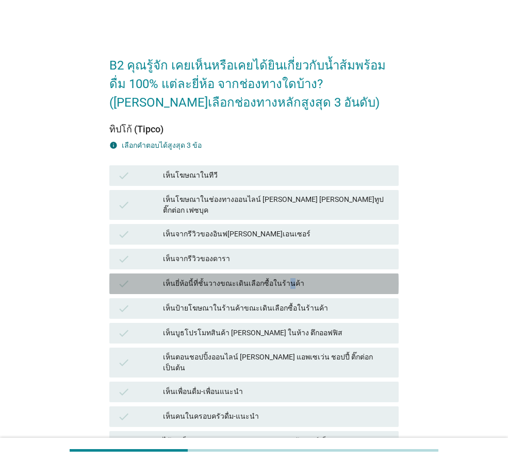
click at [283, 279] on div "เห็นยี่ห้อนี้ที่ชั้นวางขณะเดินเลือกซื้อในร้านค้า" at bounding box center [276, 284] width 227 height 12
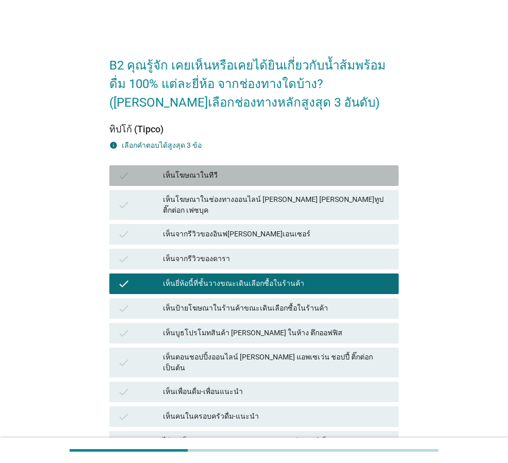
click at [308, 175] on div "เห็นโฆษณาในทีวี" at bounding box center [276, 176] width 227 height 12
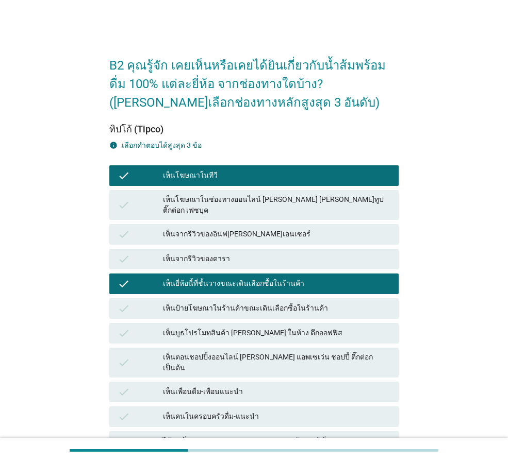
scroll to position [156, 0]
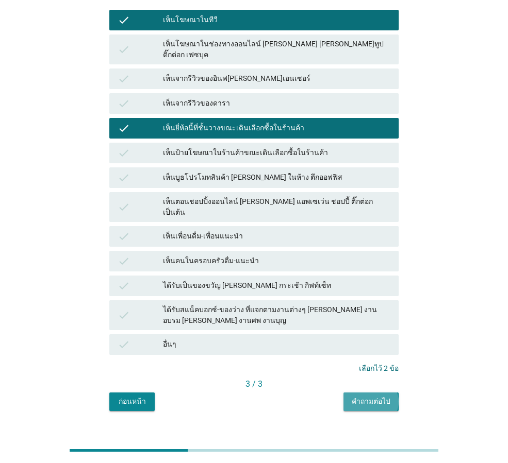
click at [375, 393] on button "คำถามต่อไป" at bounding box center [370, 402] width 55 height 19
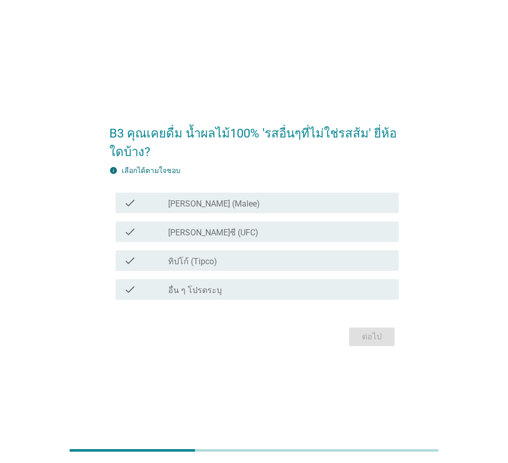
click at [316, 217] on div "check check_box_outline_blank [PERSON_NAME] (Malee)" at bounding box center [253, 203] width 289 height 29
click at [317, 244] on div "check check_box_outline_blank [PERSON_NAME]ซี (UFC)" at bounding box center [253, 232] width 289 height 29
click at [315, 208] on div "check_box_outline_blank [PERSON_NAME] (Malee)" at bounding box center [279, 203] width 222 height 12
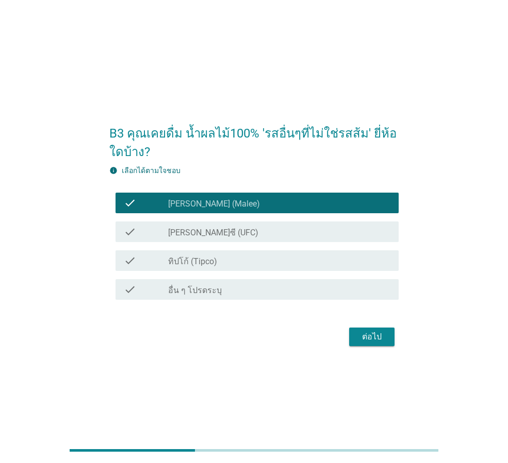
click at [305, 235] on div "check_box_outline_blank [PERSON_NAME]ซี (UFC)" at bounding box center [279, 232] width 222 height 12
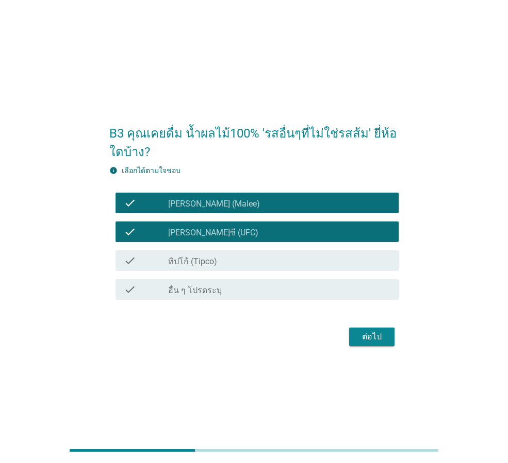
click at [288, 272] on div "check check_box_outline_blank ทิปโก้ (Tipco)" at bounding box center [253, 260] width 289 height 29
click at [294, 273] on div "check check_box_outline_blank ทิปโก้ (Tipco)" at bounding box center [253, 260] width 289 height 29
click at [291, 258] on div "check_box_outline_blank ทิปโก้ (Tipco)" at bounding box center [279, 261] width 222 height 12
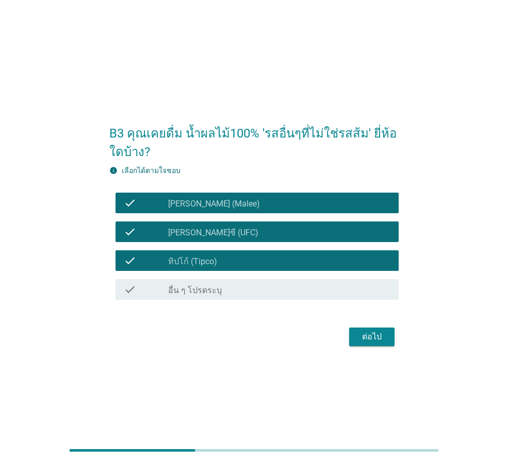
click at [301, 224] on div "check check_box_outline_blank [PERSON_NAME]ซี (UFC)" at bounding box center [256, 232] width 283 height 21
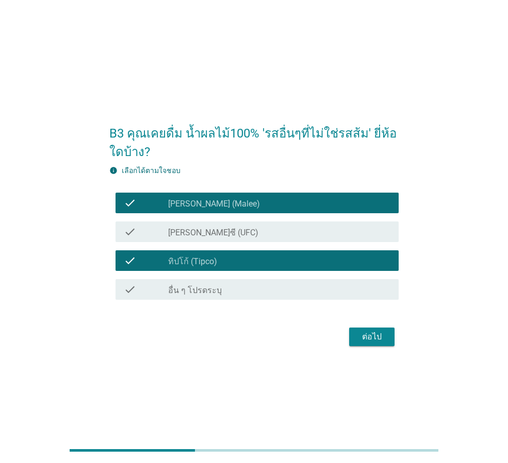
click at [302, 230] on div "check_box_outline_blank [PERSON_NAME]ซี (UFC)" at bounding box center [279, 232] width 222 height 12
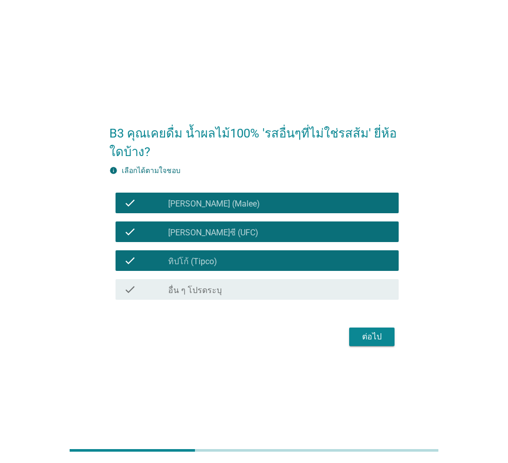
click at [340, 198] on div "check_box_outline_blank [PERSON_NAME] (Malee)" at bounding box center [279, 203] width 222 height 12
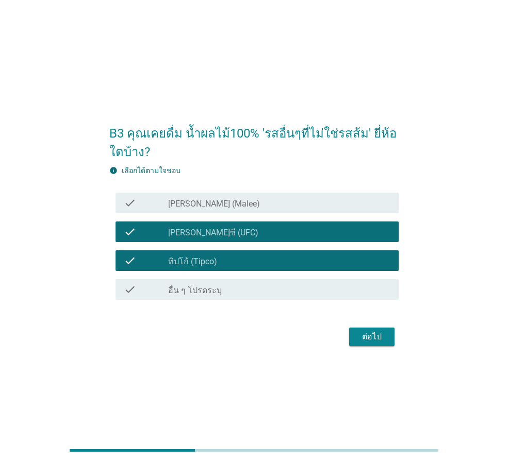
click at [381, 329] on button "ต่อไป" at bounding box center [371, 337] width 45 height 19
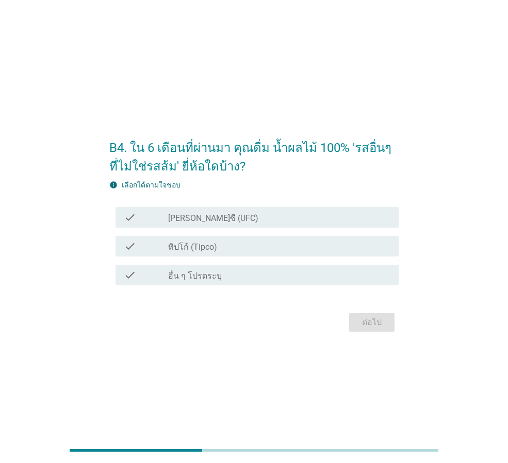
click at [321, 230] on div "check check_box [PERSON_NAME]ซี (UFC)" at bounding box center [253, 217] width 289 height 29
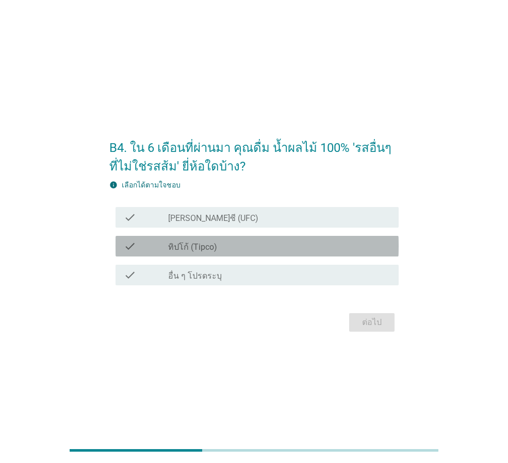
click at [307, 252] on div "check_box ทิปโก้ (Tipco)" at bounding box center [279, 246] width 222 height 12
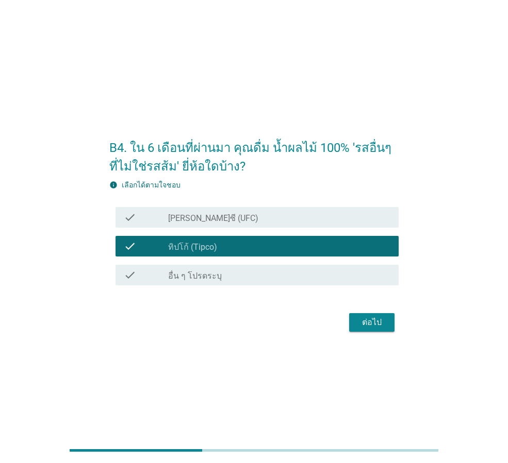
click at [303, 232] on div "check check_box ทิปโก้ (Tipco)" at bounding box center [253, 246] width 289 height 29
drag, startPoint x: 304, startPoint y: 223, endPoint x: 307, endPoint y: 228, distance: 6.2
click at [305, 223] on div "check_box [PERSON_NAME]ซี (UFC)" at bounding box center [279, 217] width 222 height 12
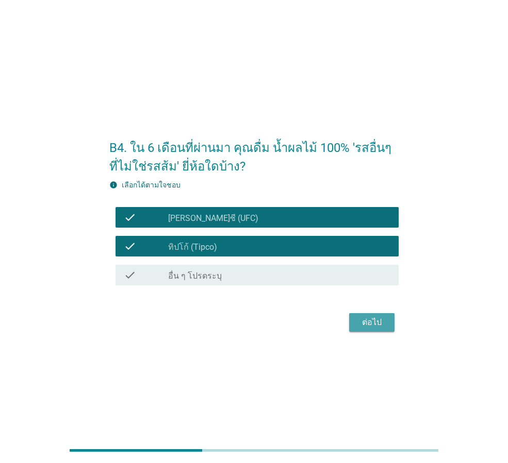
click at [359, 328] on div "ต่อไป" at bounding box center [371, 322] width 29 height 12
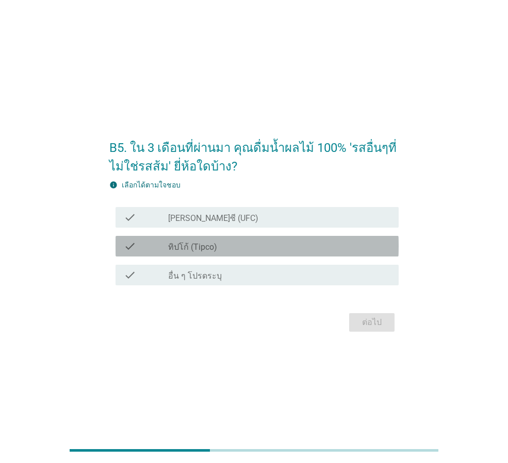
click at [253, 243] on div "check_box ทิปโก้ (Tipco)" at bounding box center [279, 246] width 222 height 12
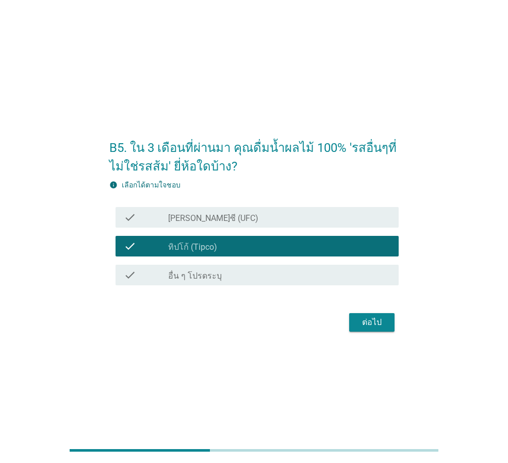
click at [271, 215] on div "check_box [PERSON_NAME]ซี (UFC)" at bounding box center [279, 217] width 222 height 12
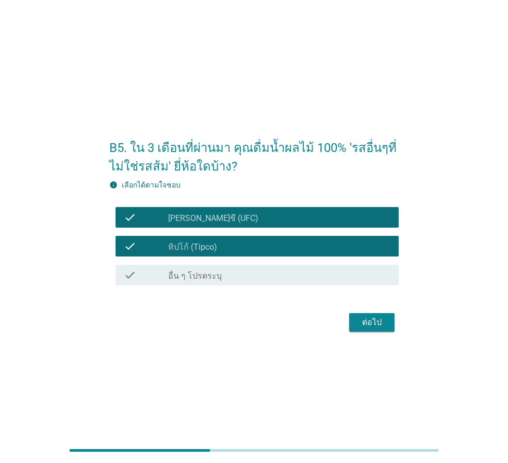
click at [378, 333] on div "ต่อไป" at bounding box center [253, 322] width 289 height 25
click at [377, 320] on div "ต่อไป" at bounding box center [371, 322] width 29 height 12
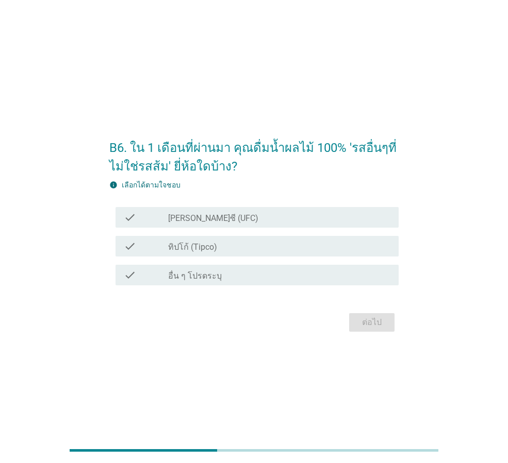
click at [302, 214] on div "check_box [PERSON_NAME]ซี (UFC)" at bounding box center [279, 217] width 222 height 12
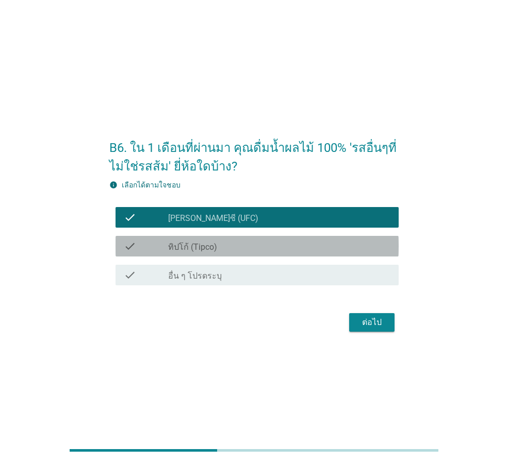
click at [305, 245] on div "check_box ทิปโก้ (Tipco)" at bounding box center [279, 246] width 222 height 12
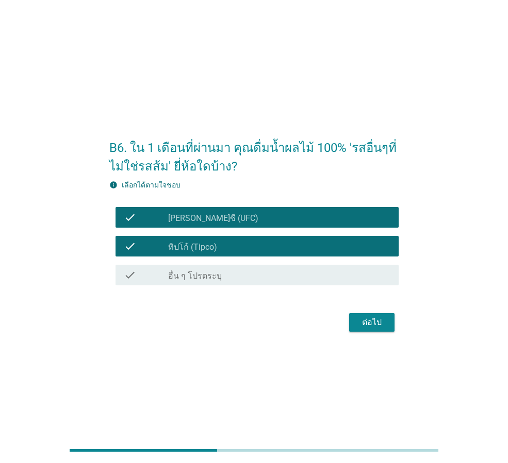
click at [305, 245] on div "check_box ทิปโก้ (Tipco)" at bounding box center [279, 246] width 222 height 12
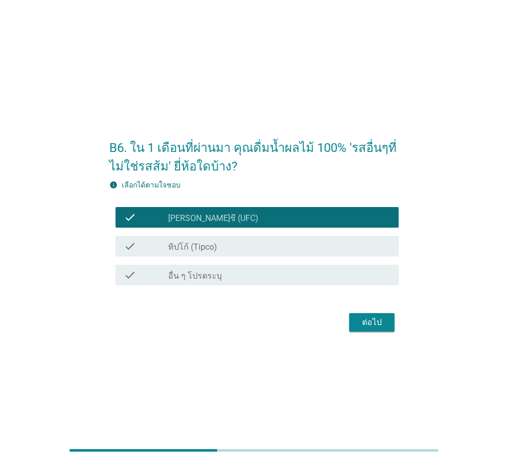
click at [361, 323] on div "ต่อไป" at bounding box center [371, 322] width 29 height 12
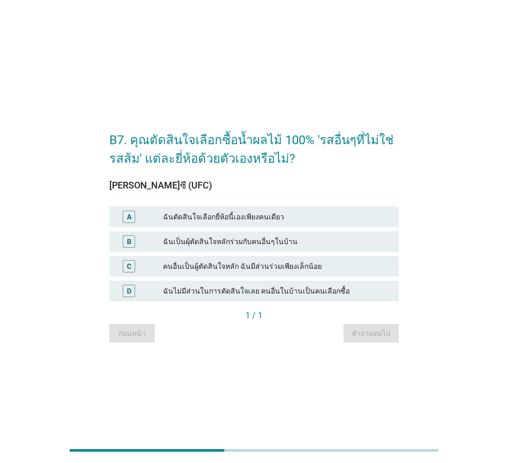
click at [300, 225] on div "A ฉันตัดสินใจเลือกยี่ห้อนี้เองเพียงคนเดียว" at bounding box center [253, 217] width 289 height 21
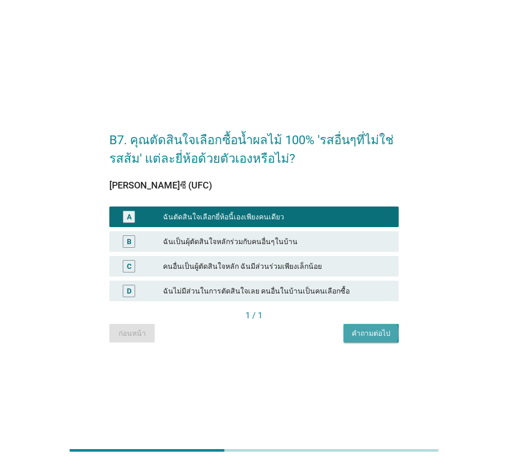
click at [372, 338] on div "คำถามต่อไป" at bounding box center [371, 333] width 39 height 11
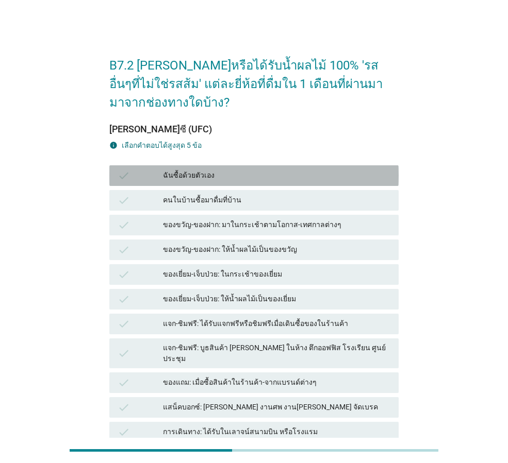
click at [296, 182] on div "check ฉันซื้อด้วยตัวเอง" at bounding box center [253, 175] width 289 height 21
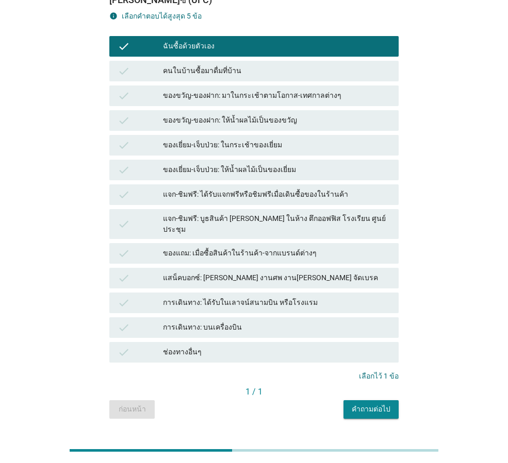
scroll to position [146, 0]
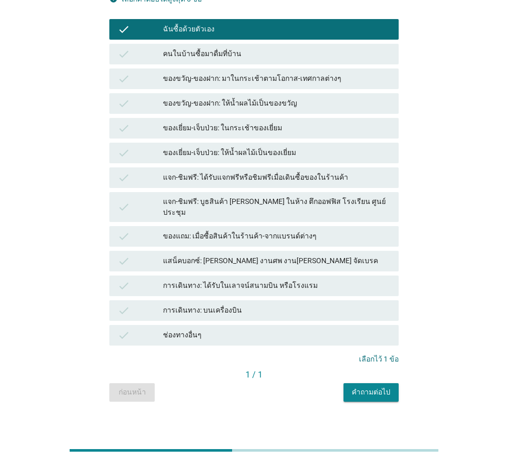
click at [360, 387] on div "คำถามต่อไป" at bounding box center [371, 392] width 39 height 11
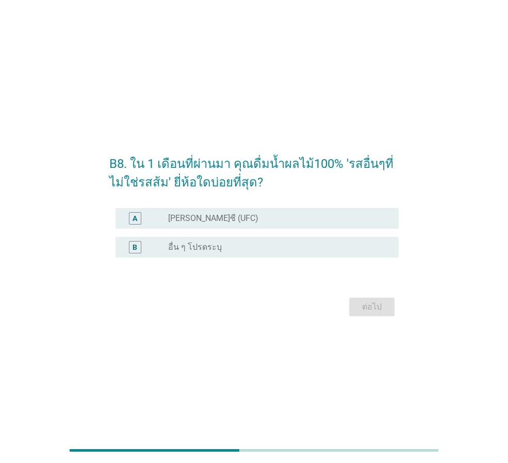
click at [280, 214] on div "radio_button_unchecked [PERSON_NAME]ซี (UFC)" at bounding box center [275, 218] width 214 height 10
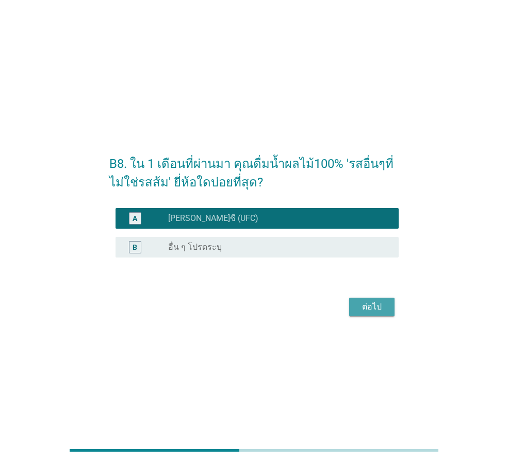
click at [364, 307] on div "ต่อไป" at bounding box center [371, 307] width 29 height 12
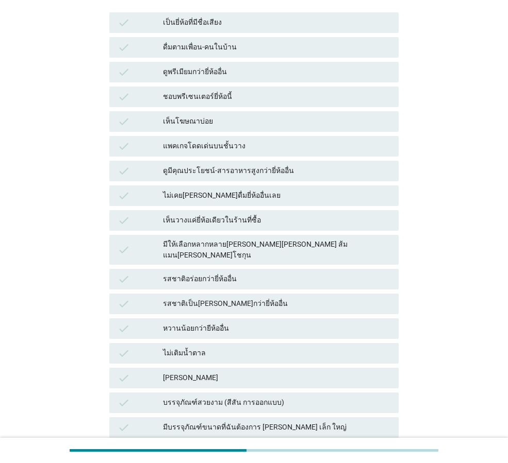
scroll to position [320, 0]
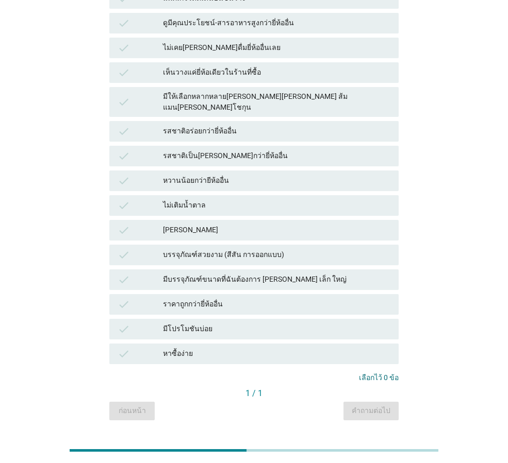
click at [277, 323] on div "มีโปรโมชันบ่อย" at bounding box center [276, 329] width 227 height 12
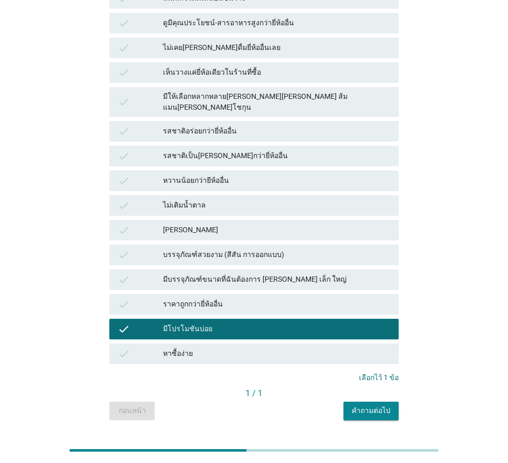
click at [290, 319] on div "check มีโปรโมชันบ่อย" at bounding box center [253, 329] width 289 height 21
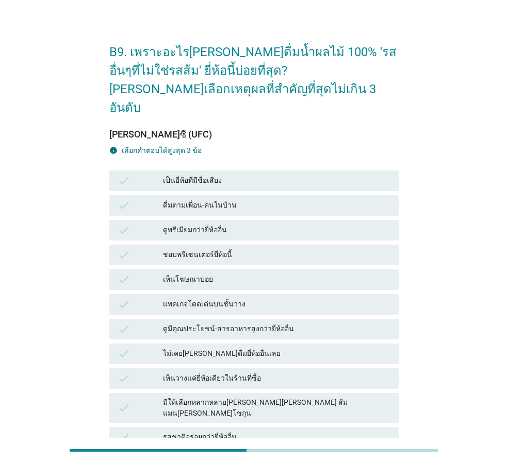
scroll to position [0, 0]
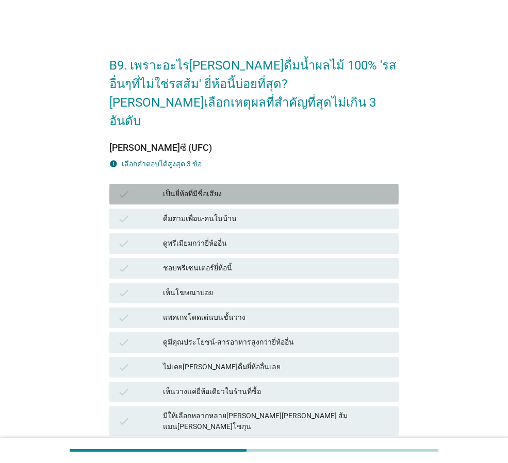
click at [255, 188] on div "เป็นยี่ห้อที่มีชื่อเสียง" at bounding box center [276, 194] width 227 height 12
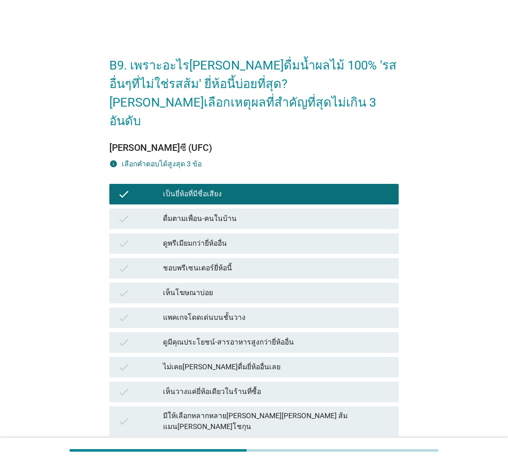
click at [255, 238] on div "ดูพรีเมียมกว่ายี่ห้ออื่น" at bounding box center [276, 244] width 227 height 12
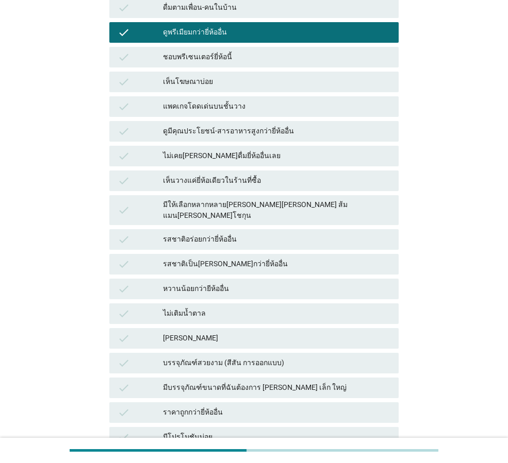
scroll to position [320, 0]
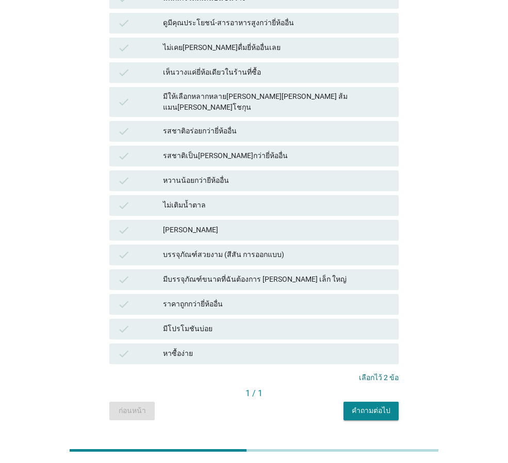
click at [363, 406] on div "คำถามต่อไป" at bounding box center [371, 411] width 39 height 11
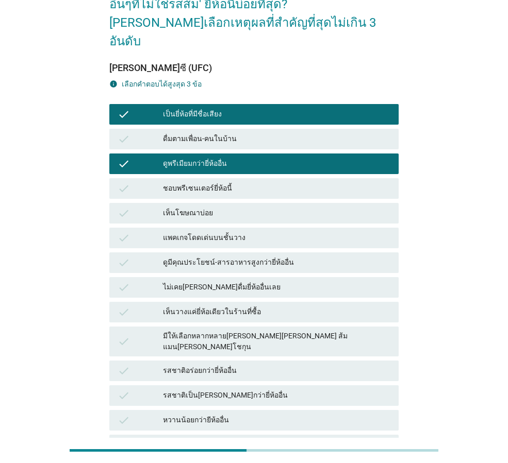
scroll to position [0, 0]
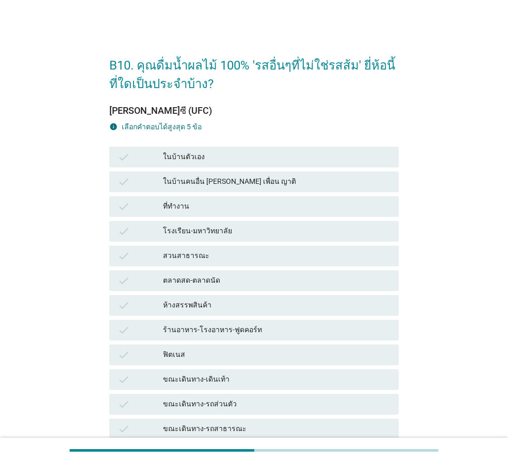
click at [288, 160] on div "ในบ้านตัวเอง" at bounding box center [276, 157] width 227 height 12
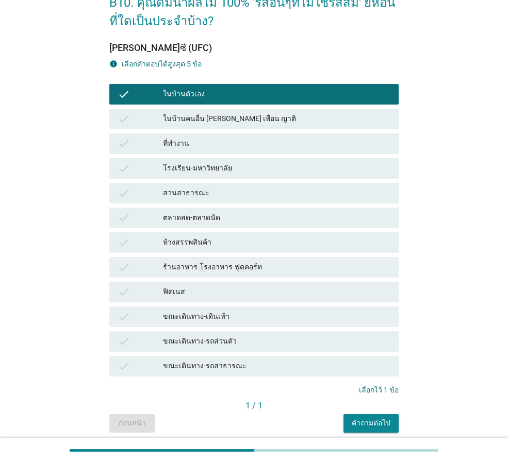
scroll to position [103, 0]
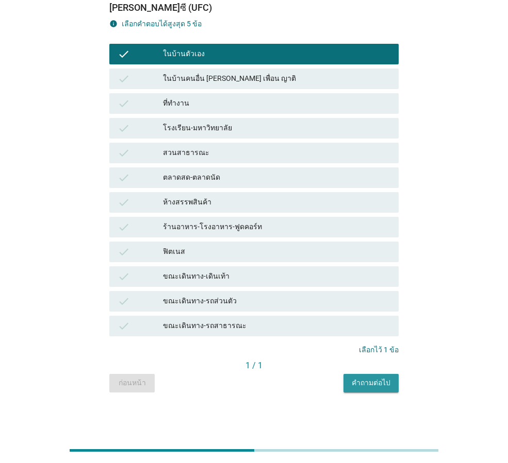
click at [369, 385] on div "คำถามต่อไป" at bounding box center [371, 383] width 39 height 11
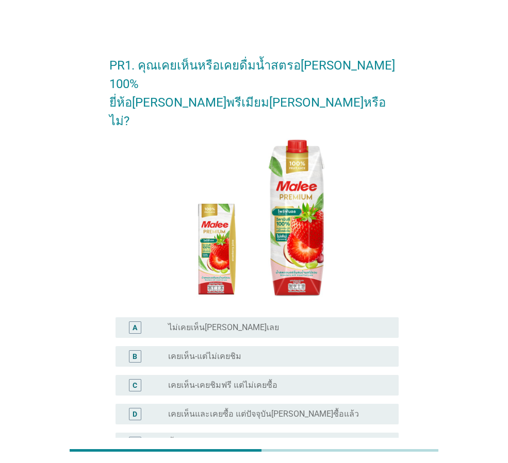
click at [326, 318] on div "A radio_button_unchecked ไม่เคยเห็น[PERSON_NAME]เลย" at bounding box center [256, 328] width 283 height 21
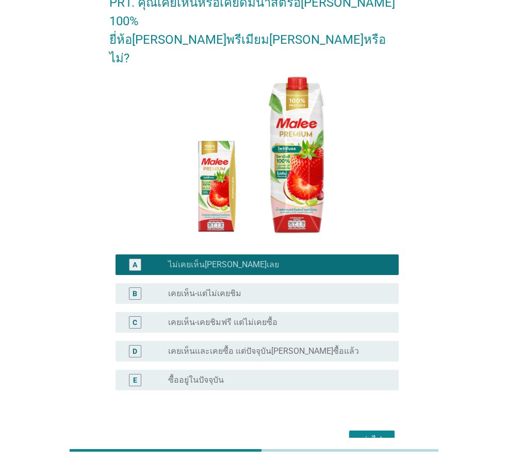
scroll to position [86, 0]
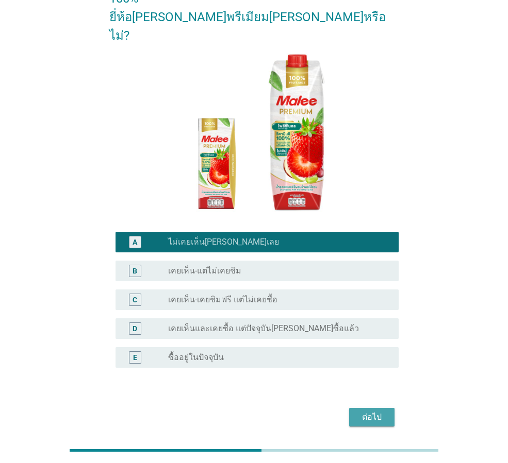
click at [365, 411] on div "ต่อไป" at bounding box center [371, 417] width 29 height 12
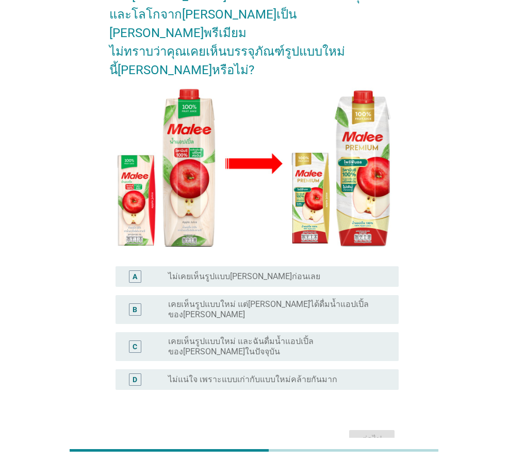
scroll to position [112, 0]
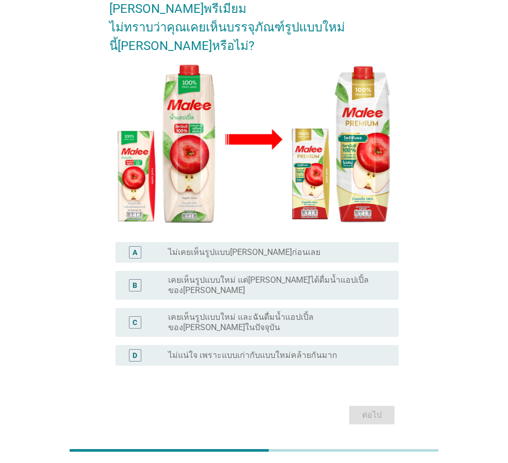
click at [257, 275] on label "เคยเห็นรูปแบบใหม่ แต่[PERSON_NAME]ได้ดื่มน้ำแอปเปิ้ลของ[PERSON_NAME]" at bounding box center [275, 285] width 214 height 21
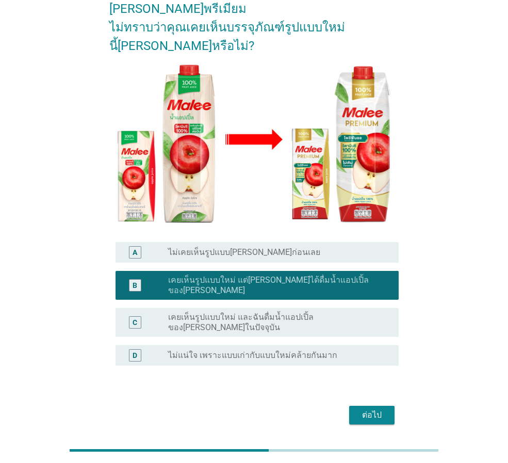
click at [373, 409] on div "ต่อไป" at bounding box center [371, 415] width 29 height 12
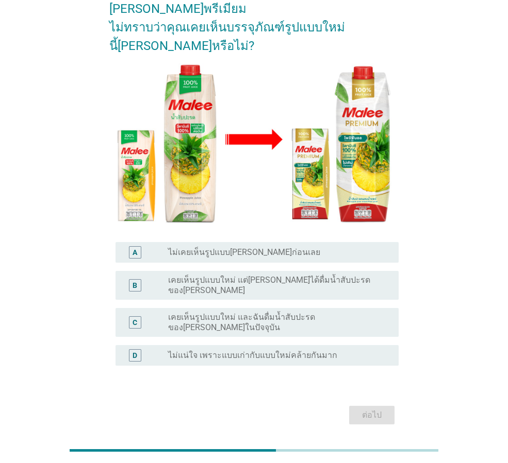
click at [299, 247] on div "radio_button_unchecked ไม่เคยเห็นรูปแบบ[PERSON_NAME]ก่อนเลย" at bounding box center [275, 252] width 214 height 10
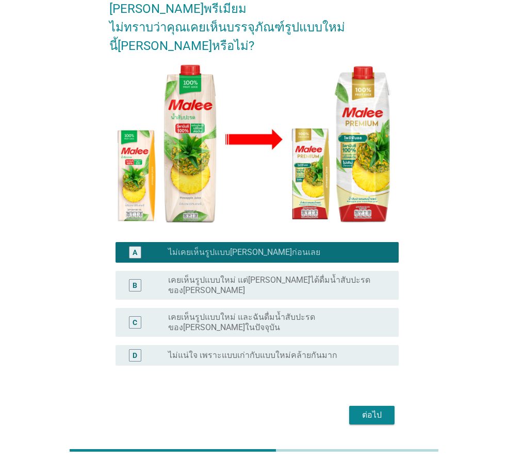
click at [375, 409] on div "ต่อไป" at bounding box center [371, 415] width 29 height 12
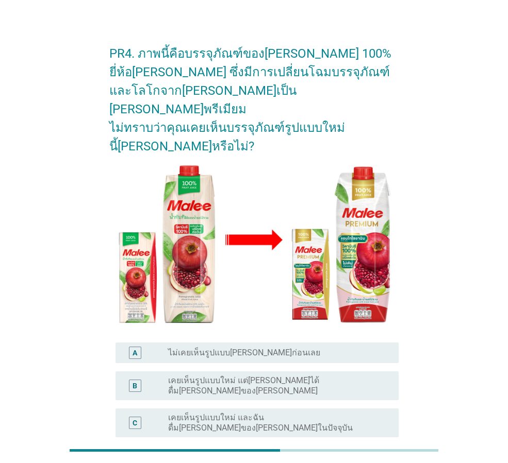
scroll to position [0, 0]
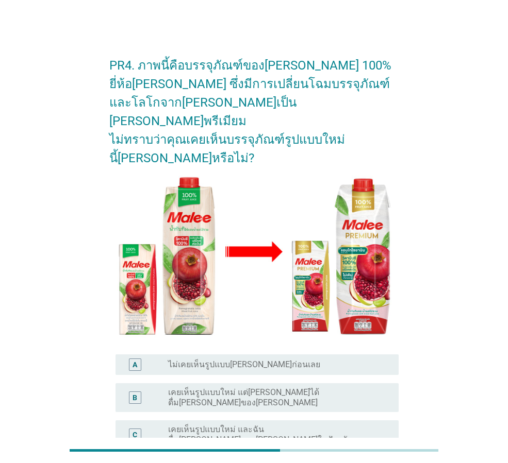
click at [333, 388] on label "เคยเห็นรูปแบบใหม่ แต่[PERSON_NAME]ได้ดื่ม[PERSON_NAME]ของ[PERSON_NAME]" at bounding box center [275, 398] width 214 height 21
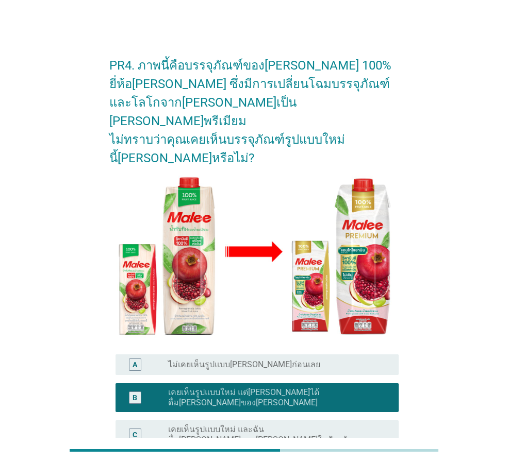
scroll to position [112, 0]
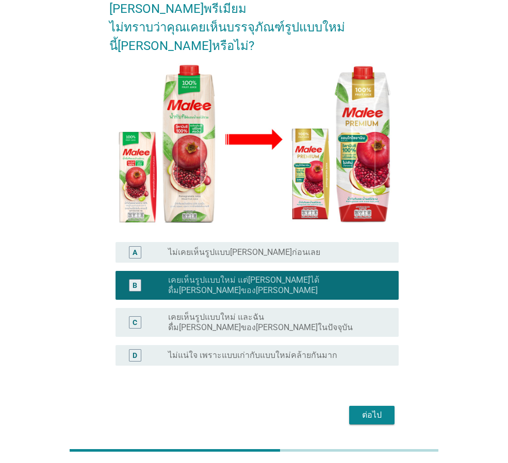
click at [368, 393] on div "PR4. ภาพนี้คือบรรจุภัณฑ์ของ[PERSON_NAME] 100% ยี่ห้อ[PERSON_NAME] ซึ่งมีการเปลี…" at bounding box center [254, 180] width 306 height 511
click at [368, 409] on div "ต่อไป" at bounding box center [371, 415] width 29 height 12
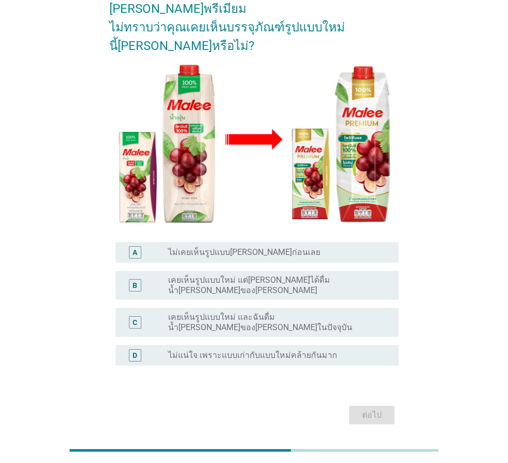
scroll to position [0, 0]
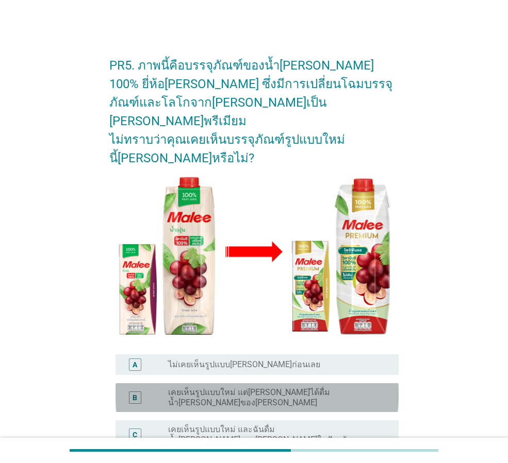
click at [361, 388] on div "radio_button_unchecked เคยเห็นรูปแบบใหม่ แต่[PERSON_NAME]ได้ดื่มน้ำ[PERSON_NAME…" at bounding box center [275, 398] width 214 height 21
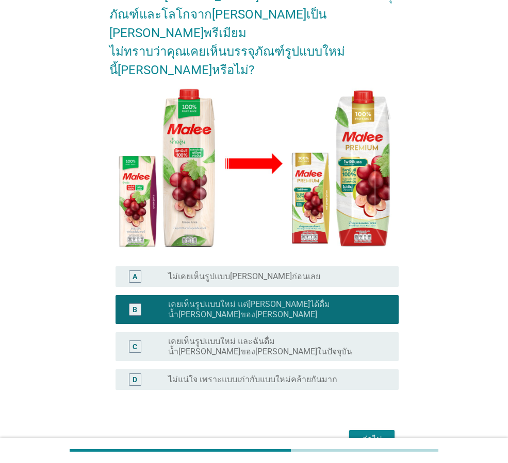
scroll to position [112, 0]
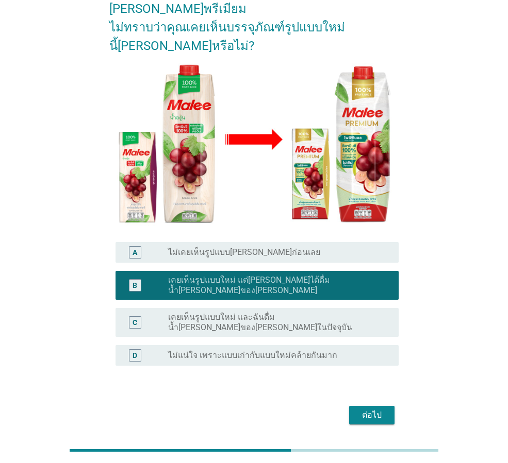
click at [385, 406] on button "ต่อไป" at bounding box center [371, 415] width 45 height 19
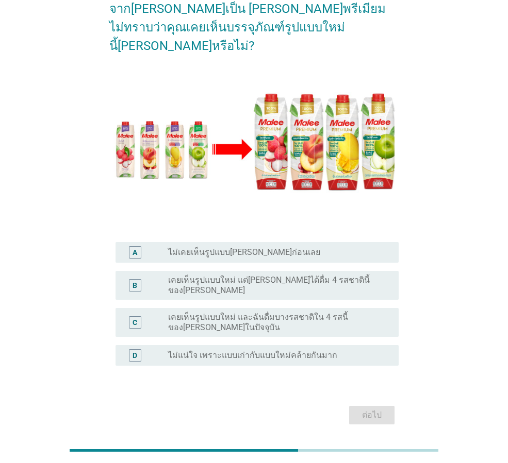
scroll to position [0, 0]
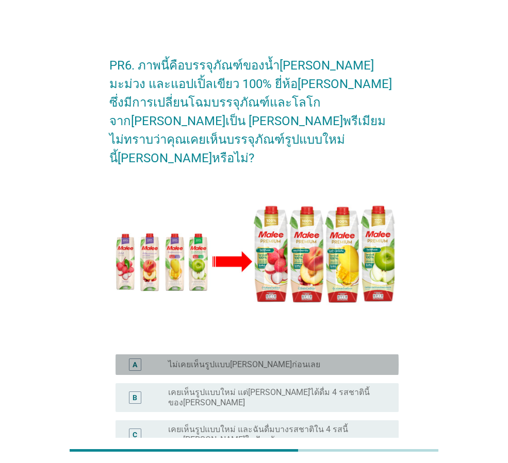
click at [372, 355] on div "A radio_button_unchecked ไม่เคยเห็นรูปแบบ[PERSON_NAME]ก่อนเลย" at bounding box center [256, 365] width 283 height 21
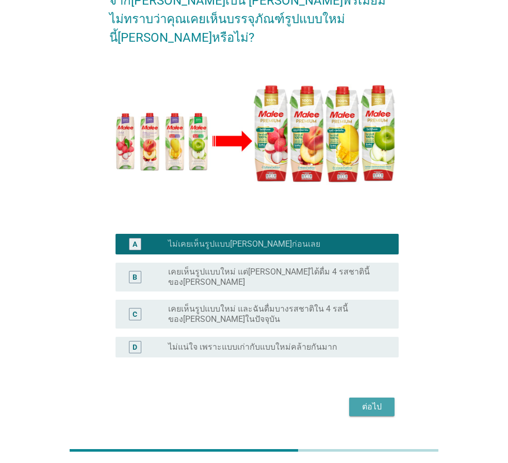
click at [375, 401] on div "ต่อไป" at bounding box center [371, 407] width 29 height 12
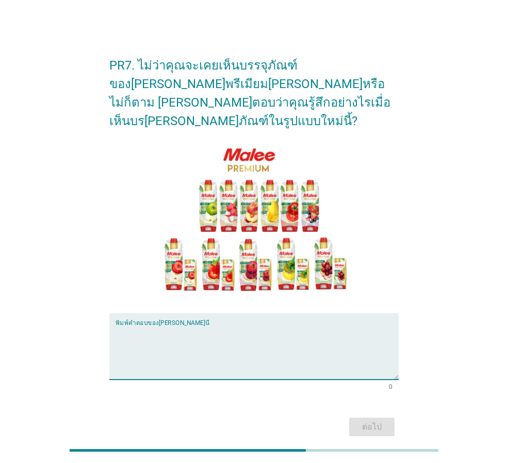
click at [325, 338] on textarea "พิมพ์คำตอบของคุณ ที่นี่" at bounding box center [256, 353] width 283 height 54
type textarea "ความแปลกใหม่และหลากหลาย"
click at [383, 421] on div "ต่อไป" at bounding box center [371, 427] width 29 height 12
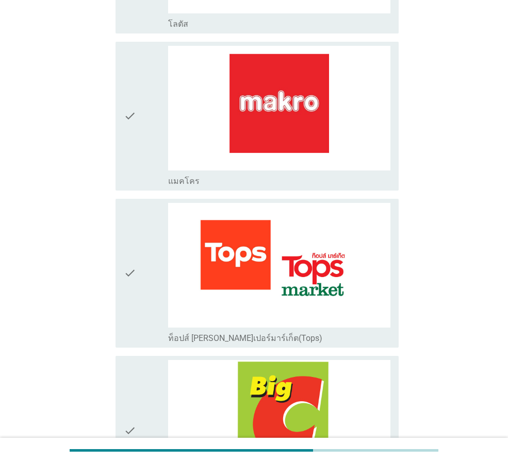
scroll to position [1031, 0]
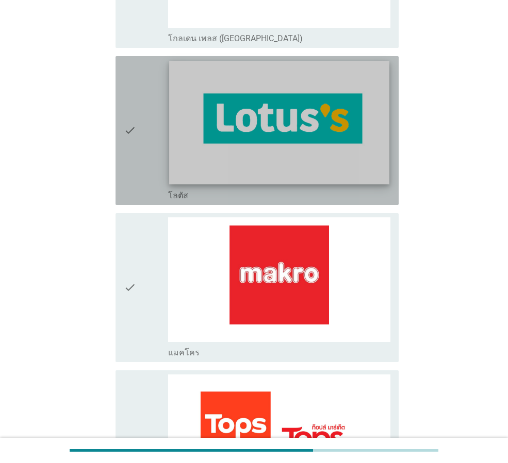
click at [335, 91] on img at bounding box center [279, 123] width 220 height 124
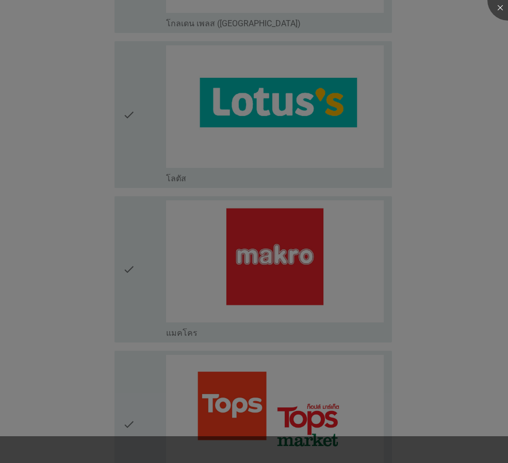
scroll to position [1480, 0]
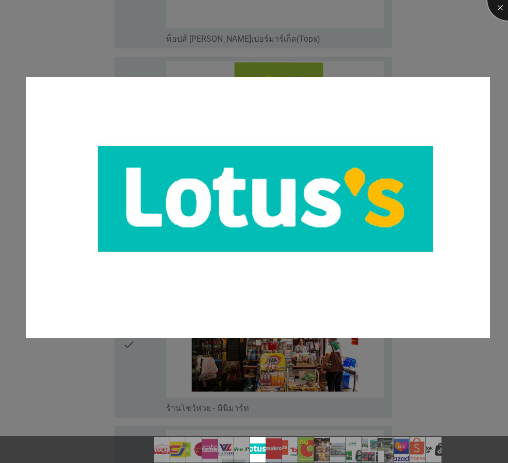
click at [503, 5] on div at bounding box center [507, -1] width 41 height 41
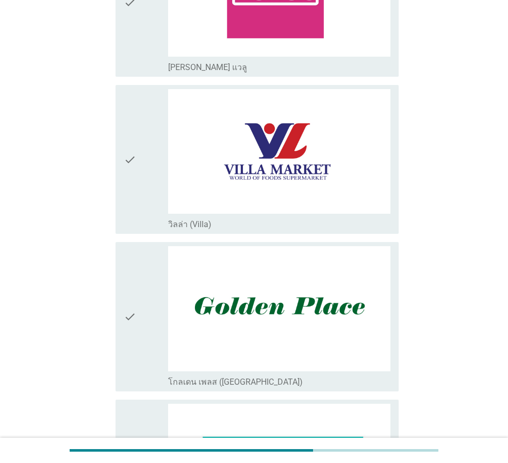
scroll to position [1031, 0]
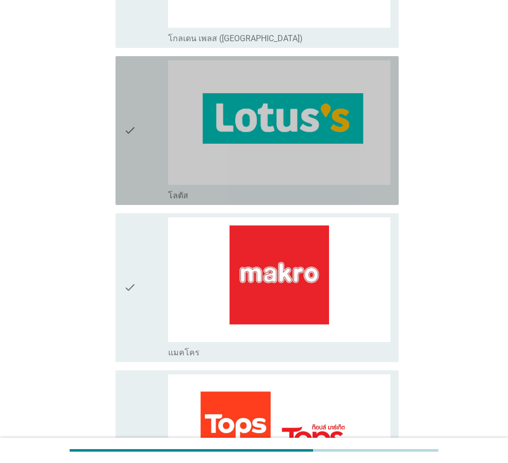
click at [128, 127] on icon "check" at bounding box center [130, 130] width 12 height 141
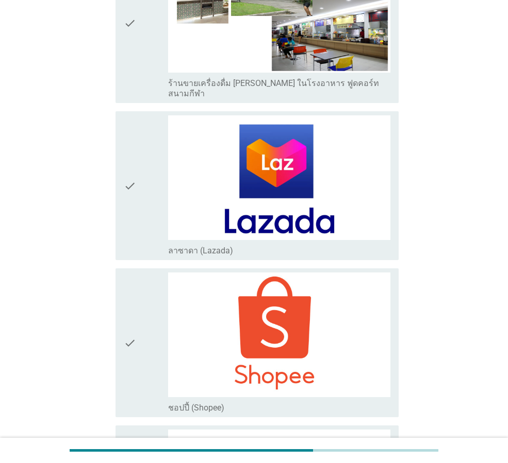
scroll to position [2679, 0]
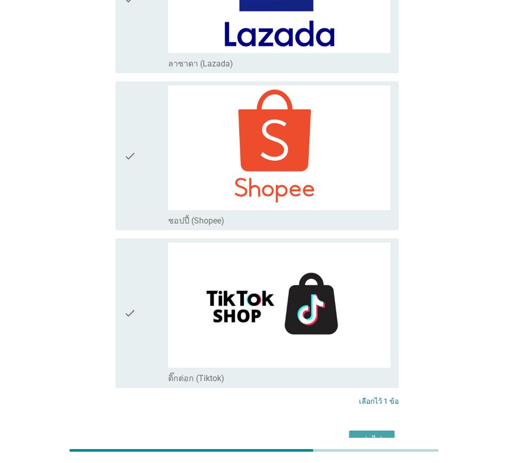
click at [360, 434] on div "ต่อไป" at bounding box center [371, 440] width 29 height 12
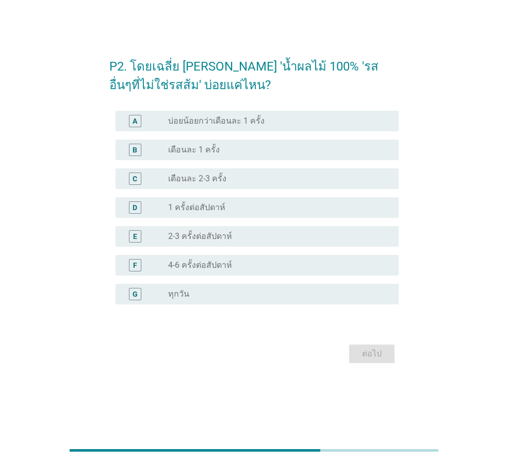
scroll to position [0, 0]
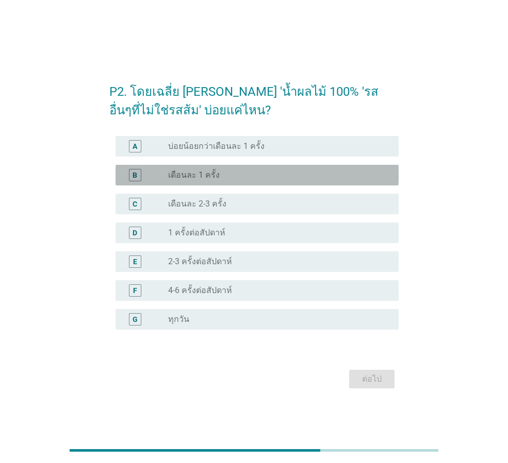
click at [266, 183] on div "B radio_button_unchecked เดือนละ 1 ครั้ง" at bounding box center [256, 175] width 283 height 21
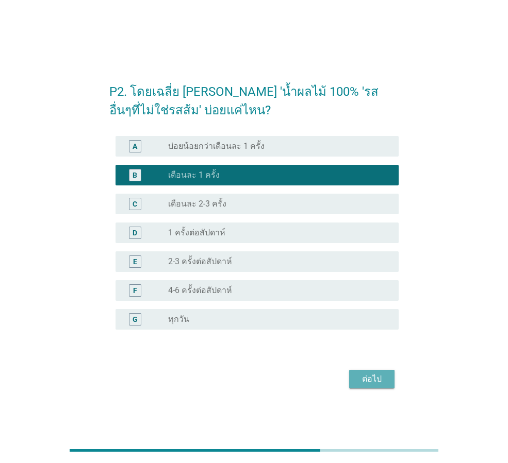
click at [374, 376] on div "ต่อไป" at bounding box center [371, 379] width 29 height 12
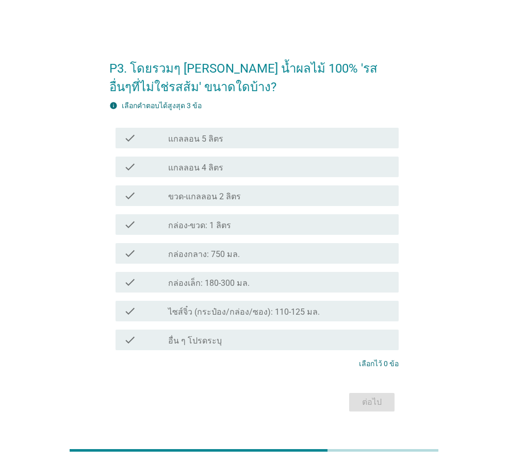
click at [264, 223] on div "check_box_outline_blank กล่อง-ขวด: 1 ลิตร" at bounding box center [279, 225] width 222 height 12
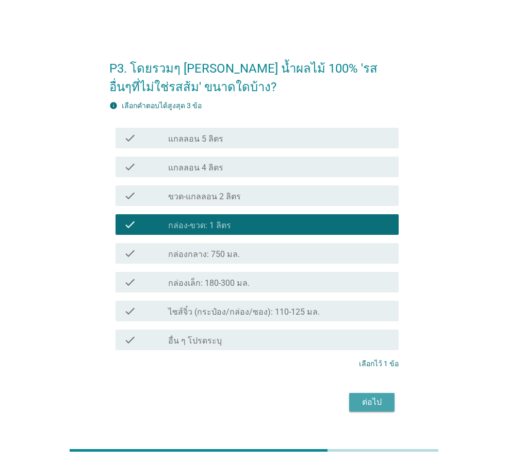
click at [363, 397] on div "ต่อไป" at bounding box center [371, 402] width 29 height 12
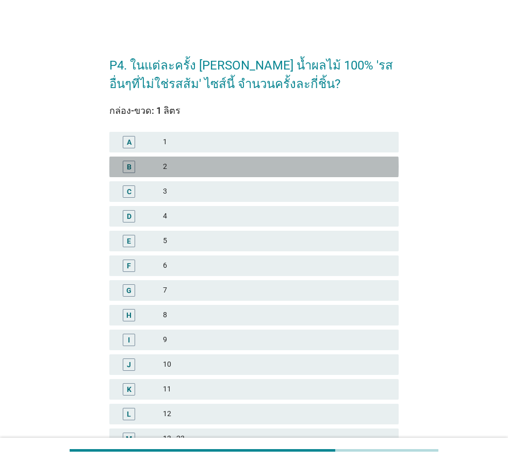
click at [302, 163] on div "2" at bounding box center [276, 167] width 227 height 12
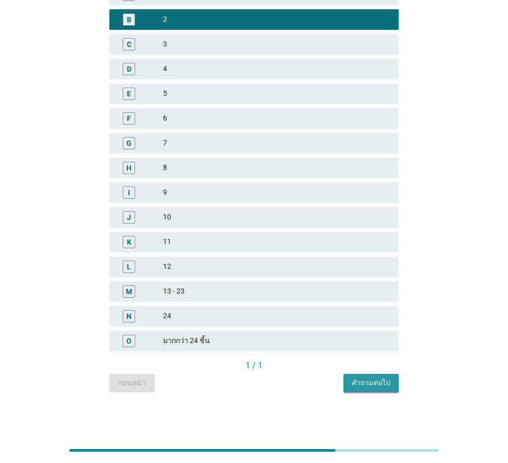
click at [381, 379] on div "คำถามต่อไป" at bounding box center [371, 383] width 39 height 11
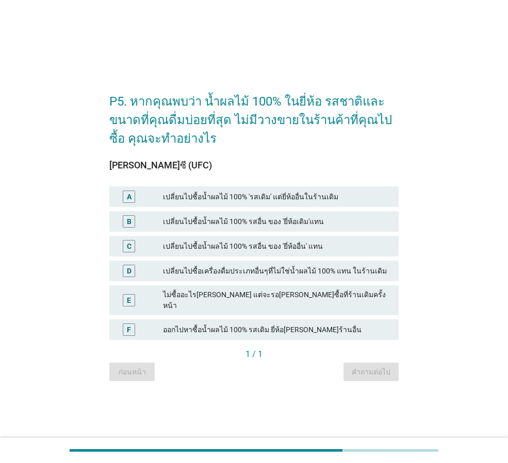
click at [278, 253] on div "เปลี่ยนไปซื้อน้ำผลไม้ 100% รสอื่น ของ 'ยี่ห้ออื่น' แทน" at bounding box center [276, 246] width 227 height 12
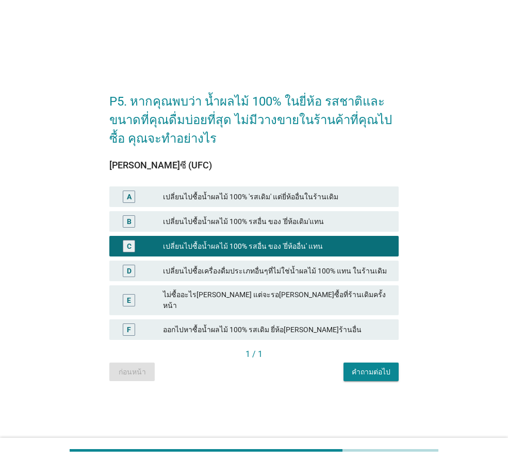
drag, startPoint x: 309, startPoint y: 196, endPoint x: 322, endPoint y: 201, distance: 13.2
click at [310, 196] on div "เปลี่ยนไปซื้อน้ำผลไม้ 100% 'รสเดิม' แต่ยี่ห้ออื่นในร้านเดิม" at bounding box center [276, 197] width 227 height 12
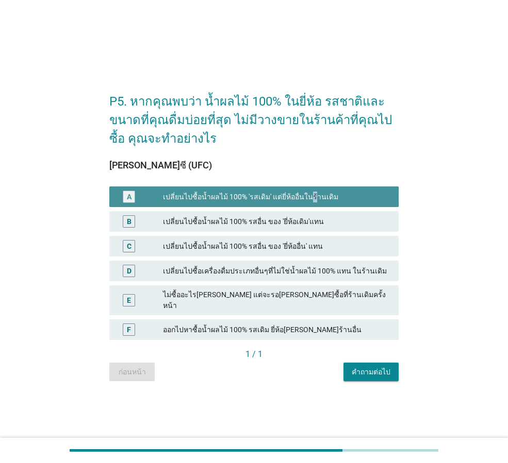
click at [322, 201] on div "เปลี่ยนไปซื้อน้ำผลไม้ 100% 'รสเดิม' แต่ยี่ห้ออื่นในร้านเดิม" at bounding box center [276, 197] width 227 height 12
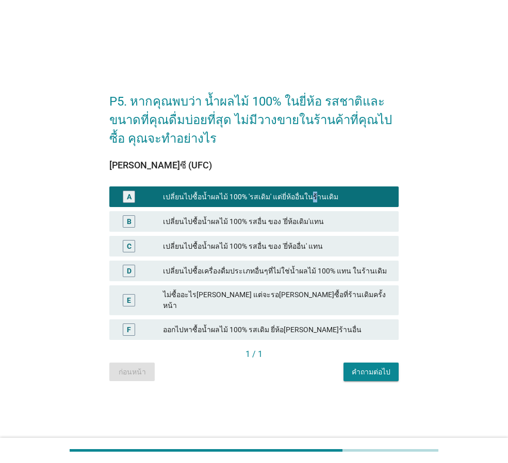
click at [128, 197] on div "A" at bounding box center [129, 197] width 5 height 11
click at [378, 370] on div "คำถามต่อไป" at bounding box center [371, 372] width 39 height 11
